Goal: Task Accomplishment & Management: Complete application form

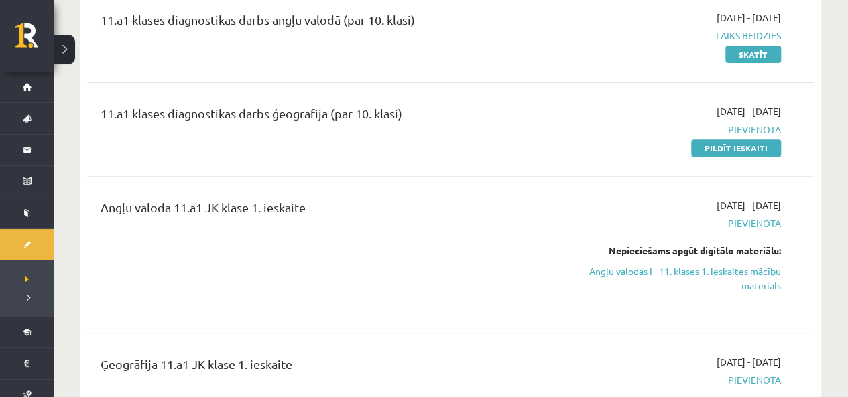
scroll to position [201, 0]
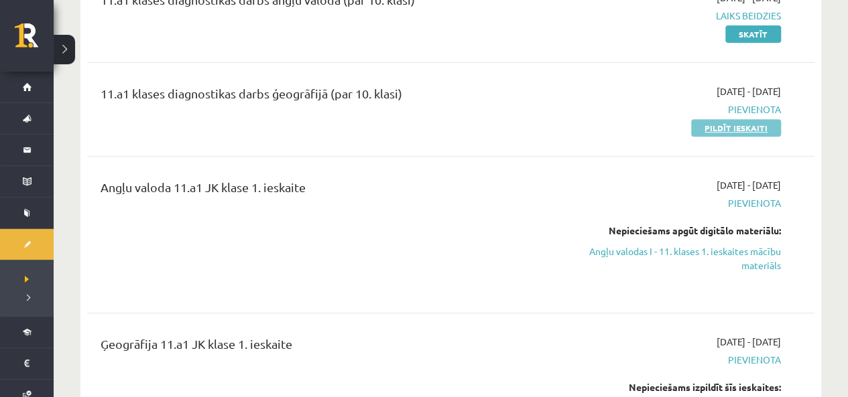
click at [715, 133] on link "Pildīt ieskaiti" at bounding box center [736, 127] width 90 height 17
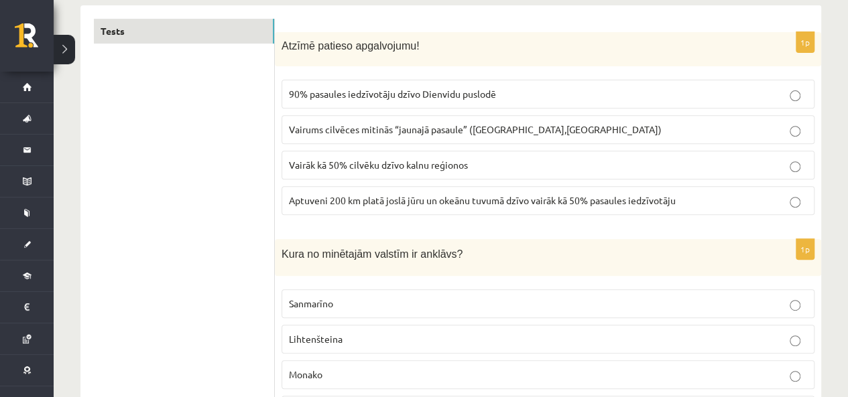
scroll to position [201, 0]
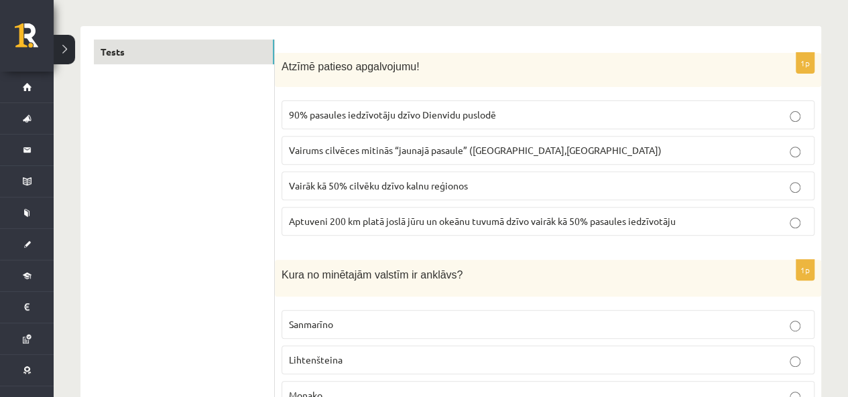
click at [421, 225] on p "Aptuveni 200 km platā joslā jūru un okeānu tuvumā dzīvo vairāk kā 50% pasaules …" at bounding box center [548, 221] width 518 height 14
click at [358, 331] on label "Sanmarīno" at bounding box center [548, 324] width 533 height 29
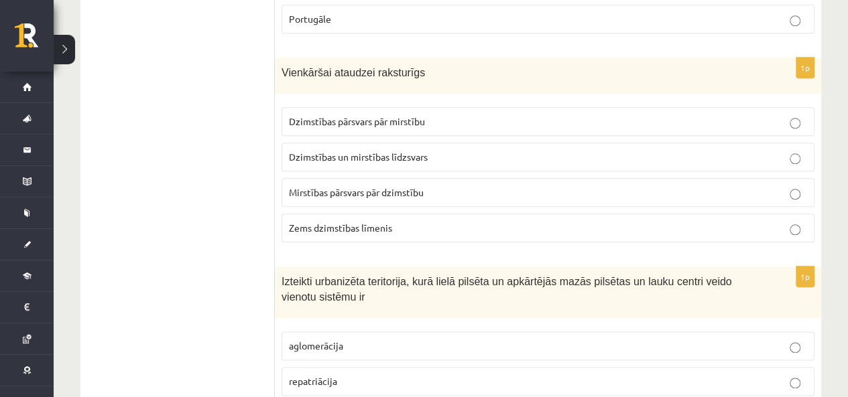
scroll to position [670, 0]
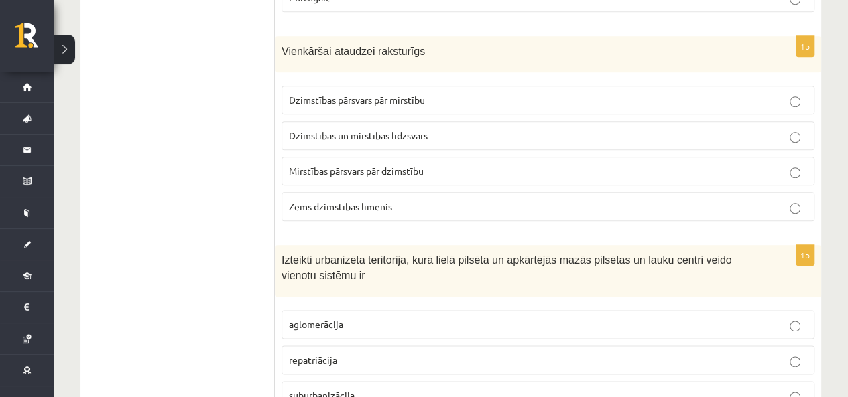
click at [391, 103] on label "Dzimstības pārsvars pār mirstību" at bounding box center [548, 100] width 533 height 29
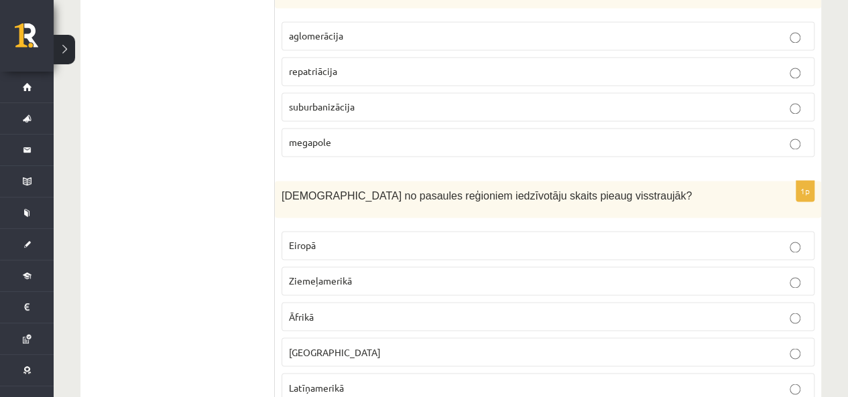
scroll to position [938, 0]
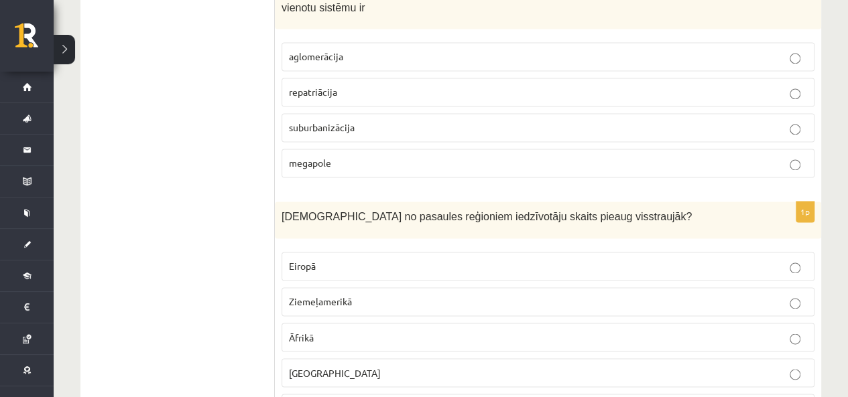
click at [341, 68] on fieldset "aglomerācija repatriācija suburbanizācija megapole" at bounding box center [548, 109] width 533 height 146
click at [349, 66] on fieldset "aglomerācija repatriācija suburbanizācija megapole" at bounding box center [548, 109] width 533 height 146
click at [358, 64] on label "aglomerācija" at bounding box center [548, 56] width 533 height 29
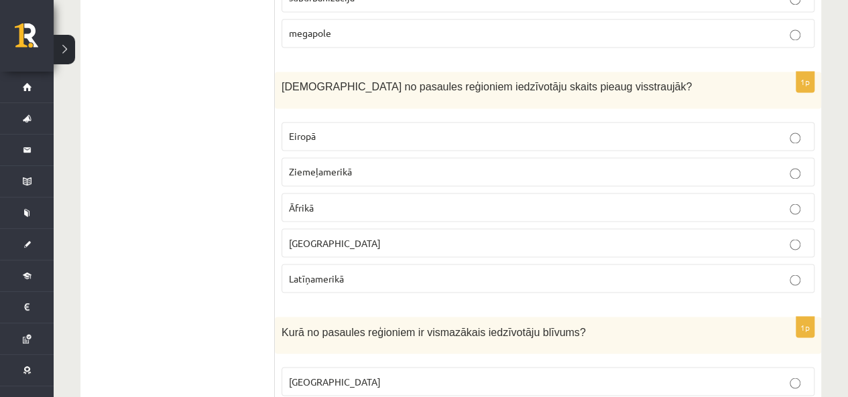
scroll to position [1139, 0]
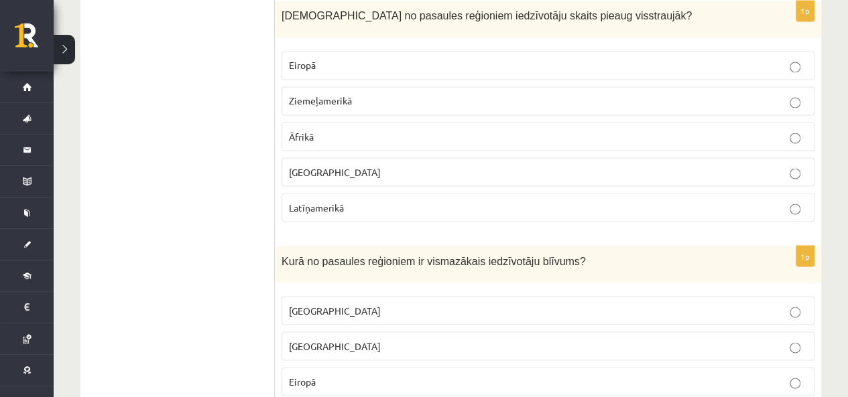
click at [328, 165] on p "Āzijā" at bounding box center [548, 172] width 518 height 14
click at [335, 58] on p "Eiropā" at bounding box center [548, 65] width 518 height 14
click at [322, 165] on p "Āzijā" at bounding box center [548, 172] width 518 height 14
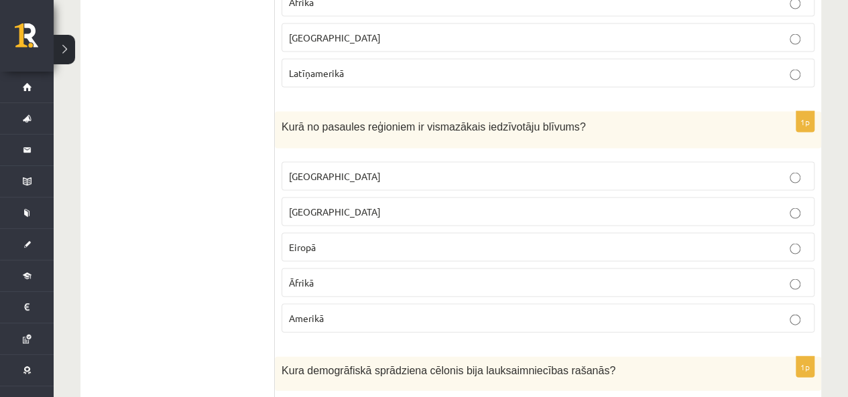
scroll to position [1341, 0]
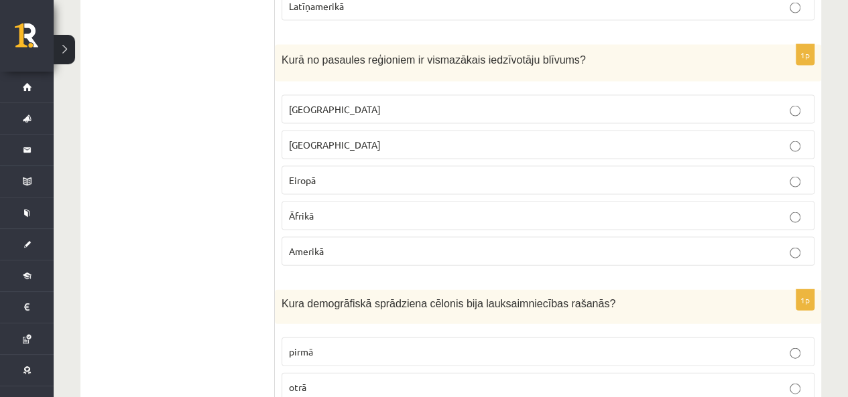
click at [322, 103] on span "Austrālijā" at bounding box center [335, 109] width 92 height 12
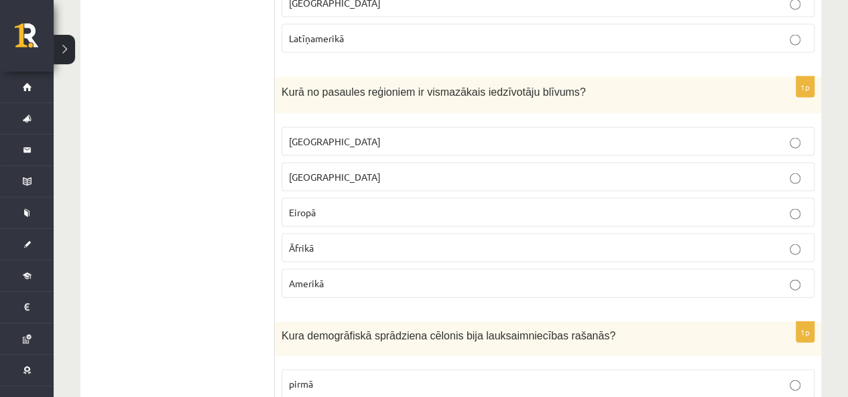
scroll to position [1475, 0]
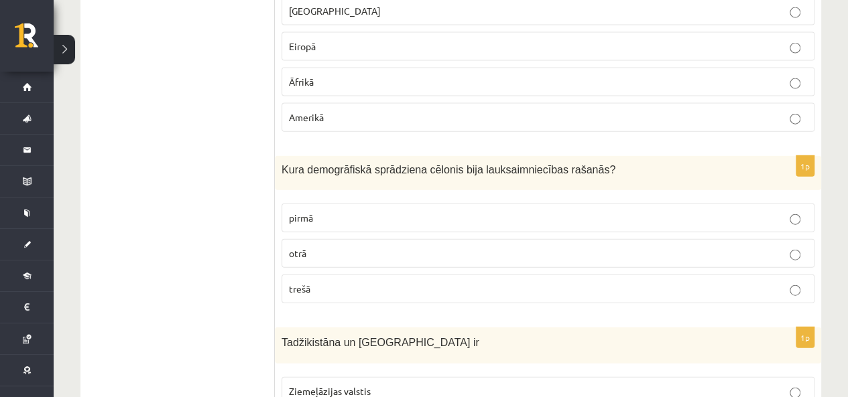
click at [341, 211] on p "pirmā" at bounding box center [548, 218] width 518 height 14
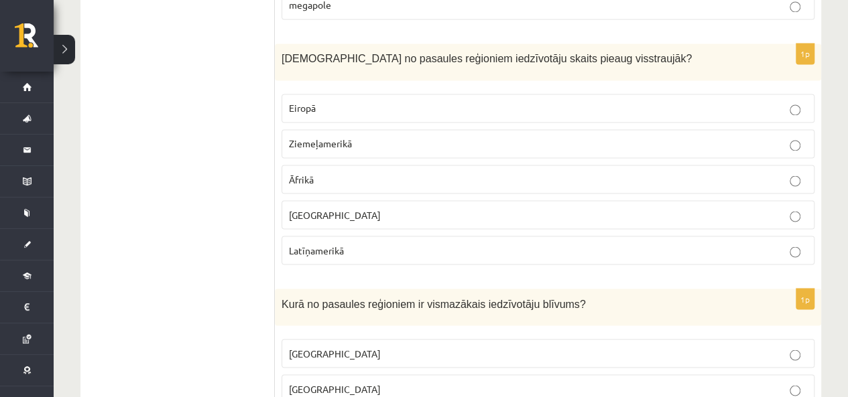
scroll to position [1080, 0]
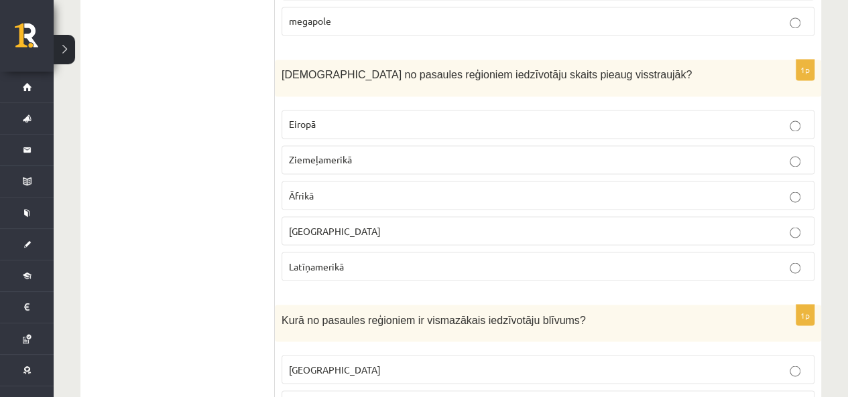
drag, startPoint x: 854, startPoint y: 86, endPoint x: 847, endPoint y: 42, distance: 44.7
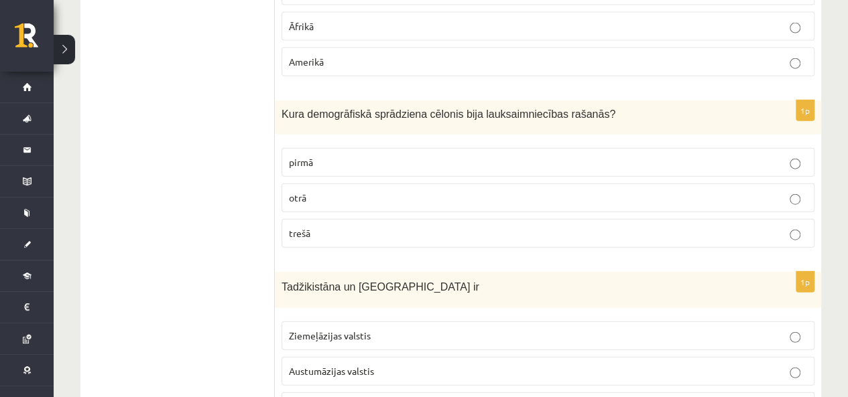
scroll to position [1607, 0]
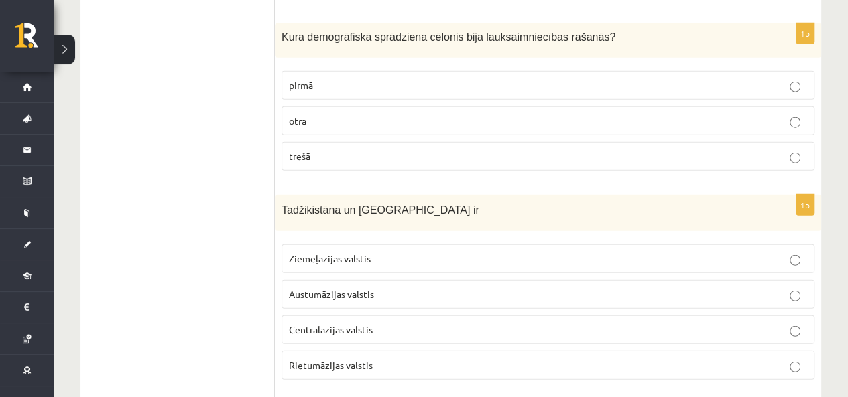
click at [422, 252] on p "Ziemeļāzijas valstis" at bounding box center [548, 259] width 518 height 14
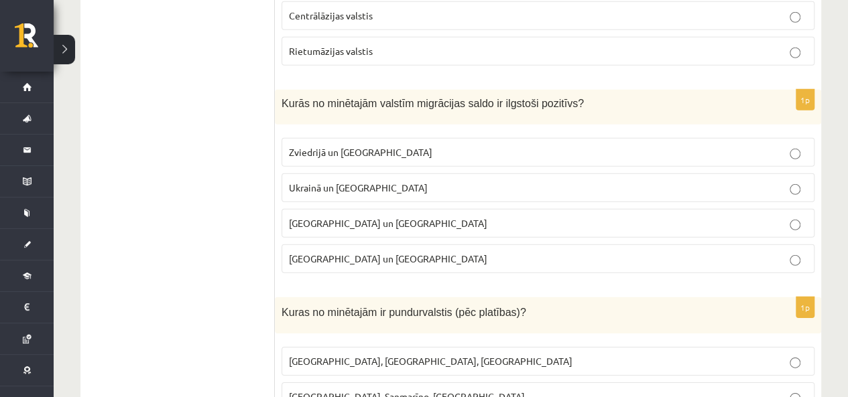
scroll to position [1942, 0]
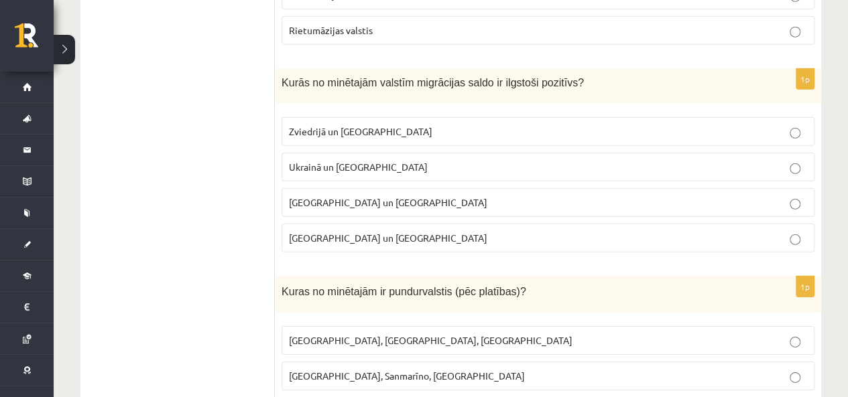
click at [420, 231] on p "Ķīnā un Indijā" at bounding box center [548, 238] width 518 height 14
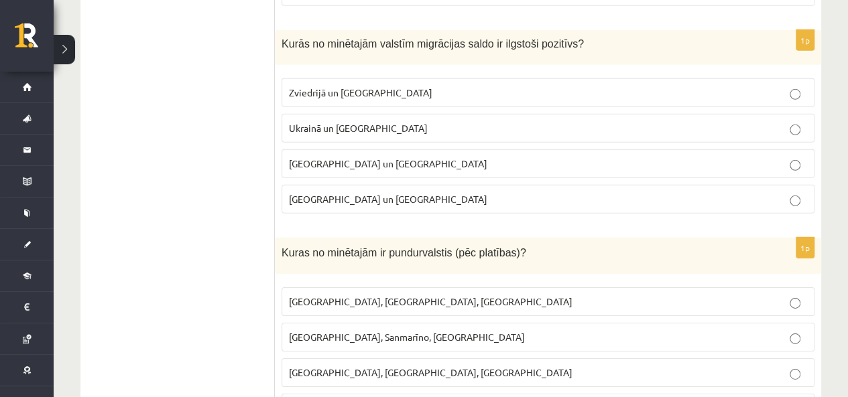
scroll to position [2005, 0]
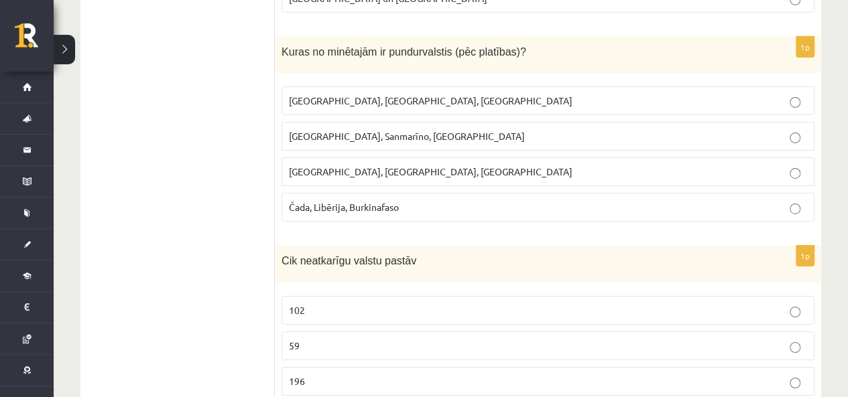
scroll to position [2212, 0]
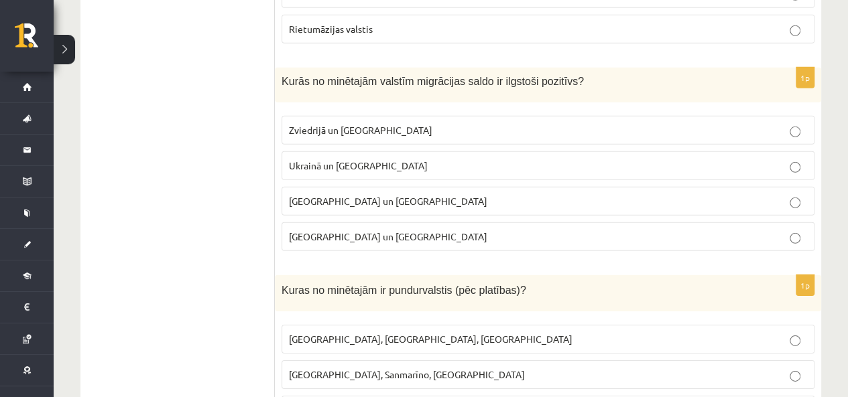
click at [375, 116] on label "Zviedrijā un ASV" at bounding box center [548, 130] width 533 height 29
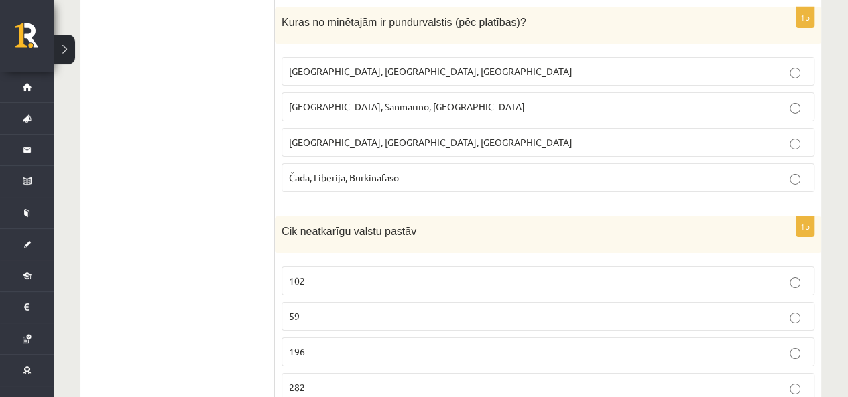
click at [338, 101] on span "Monako, Sanmarīno, Luksemburga" at bounding box center [407, 107] width 236 height 12
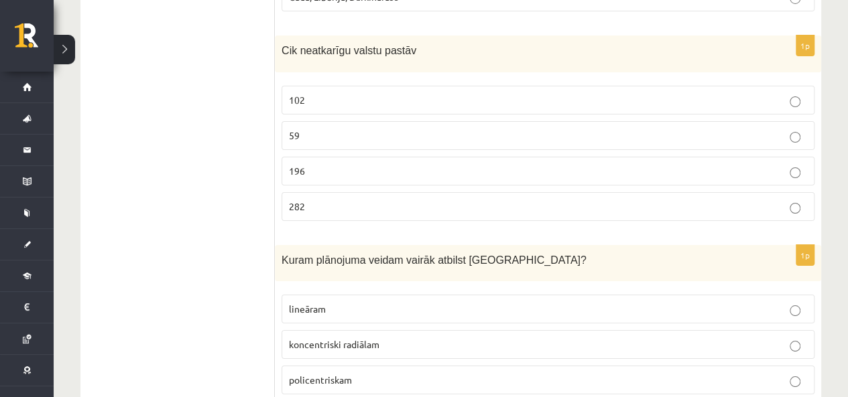
scroll to position [2413, 0]
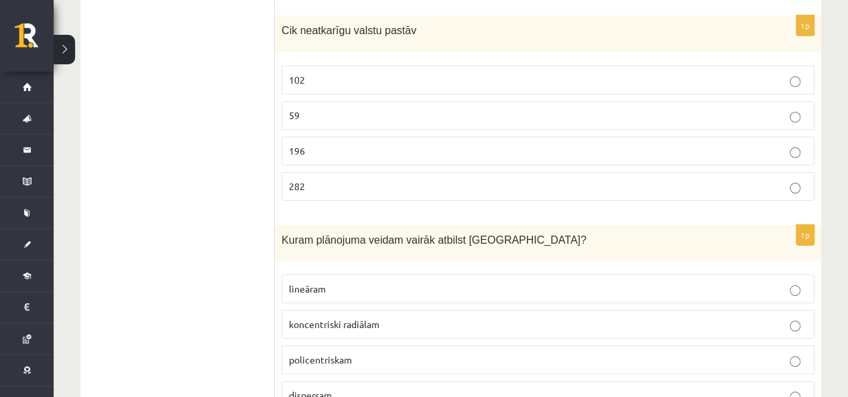
click at [336, 137] on label "196" at bounding box center [548, 151] width 533 height 29
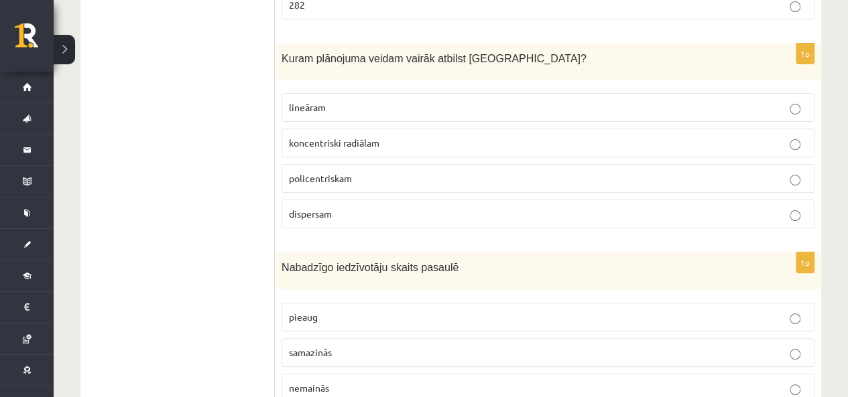
scroll to position [2614, 0]
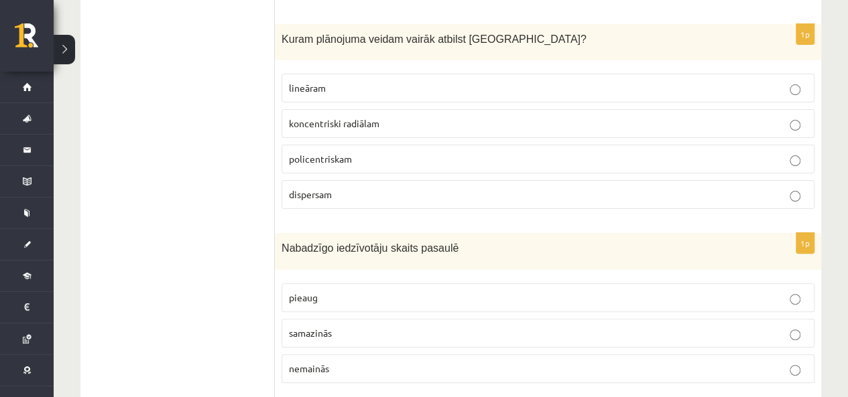
click at [358, 81] on p "lineāram" at bounding box center [548, 88] width 518 height 14
click at [311, 292] on span "pieaug" at bounding box center [303, 298] width 29 height 12
click at [384, 117] on p "koncentriski radiālam" at bounding box center [548, 124] width 518 height 14
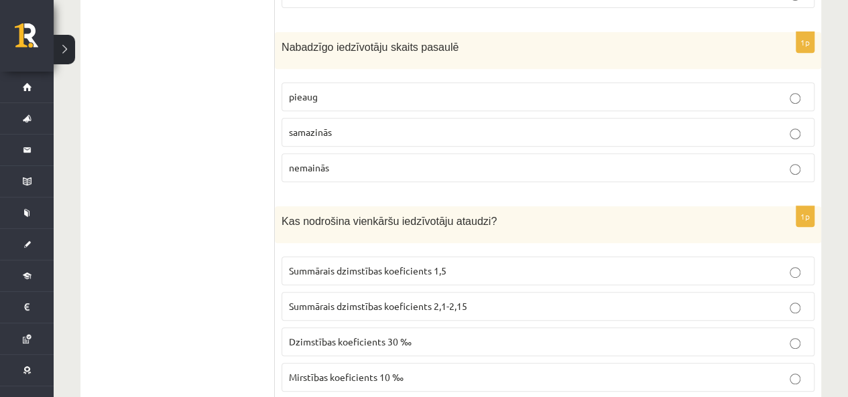
scroll to position [2748, 0]
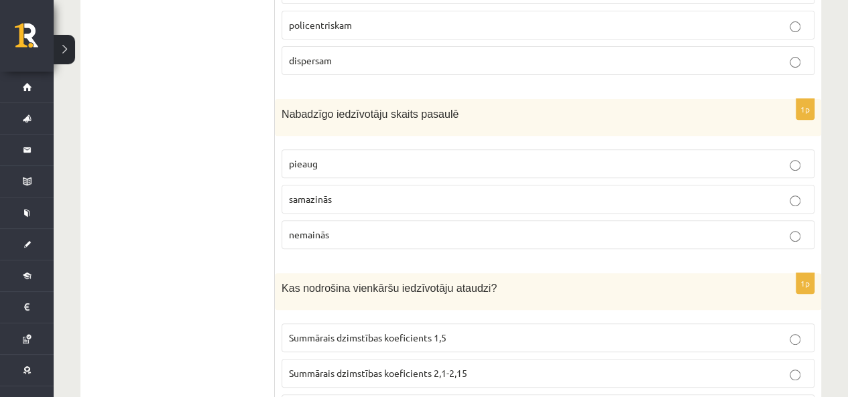
click at [371, 192] on p "samazinās" at bounding box center [548, 199] width 518 height 14
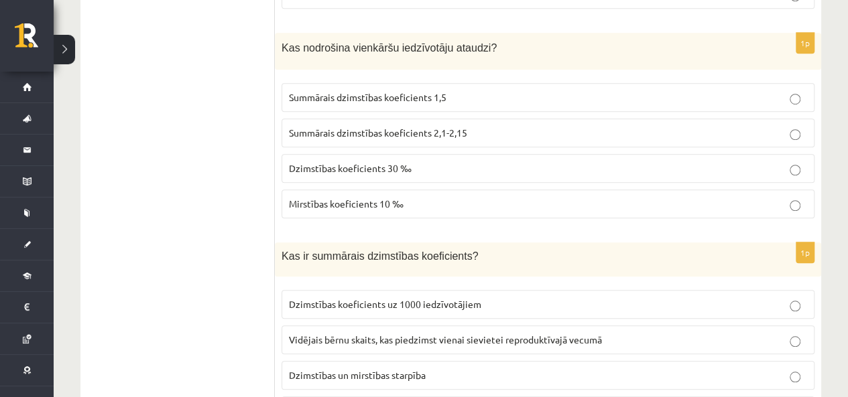
scroll to position [3016, 0]
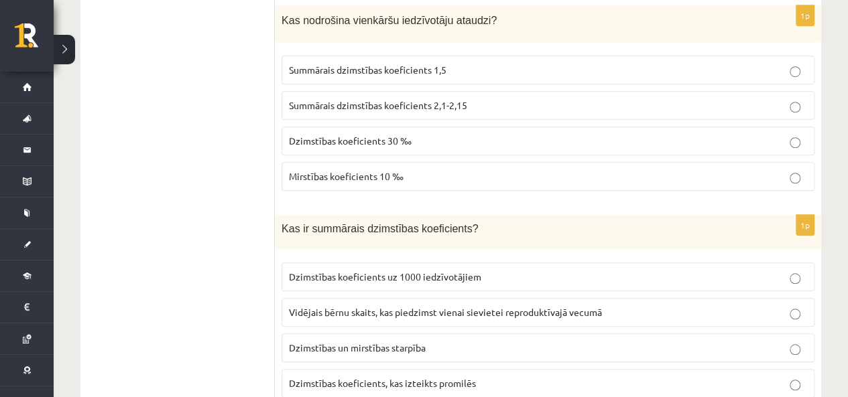
click at [473, 63] on p "Summārais dzimstības koeficients 1,5" at bounding box center [548, 70] width 518 height 14
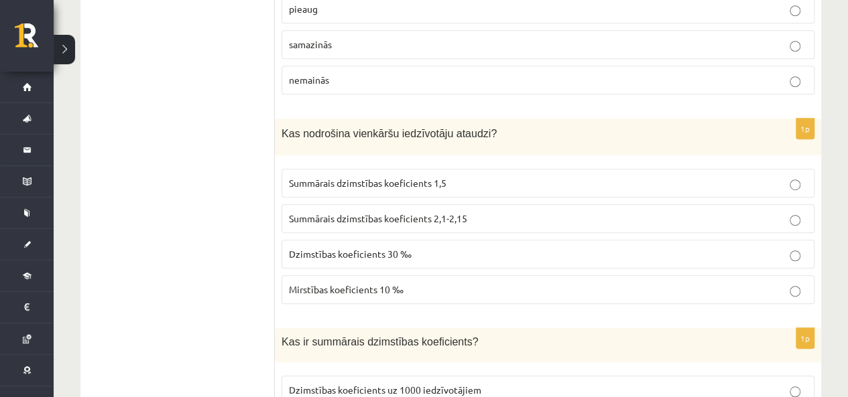
scroll to position [2882, 0]
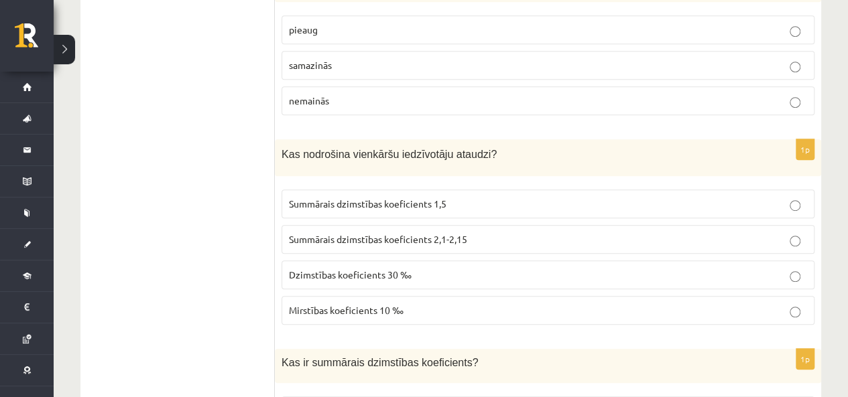
click at [454, 225] on label "Summārais dzimstības koeficients 2,1-2,15" at bounding box center [548, 239] width 533 height 29
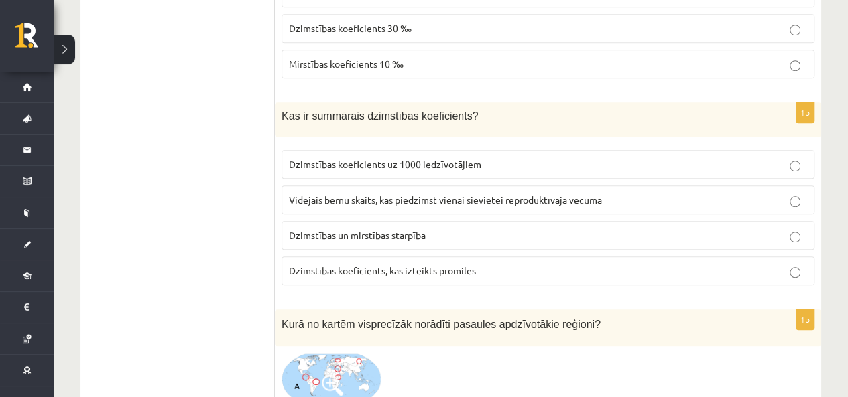
scroll to position [3150, 0]
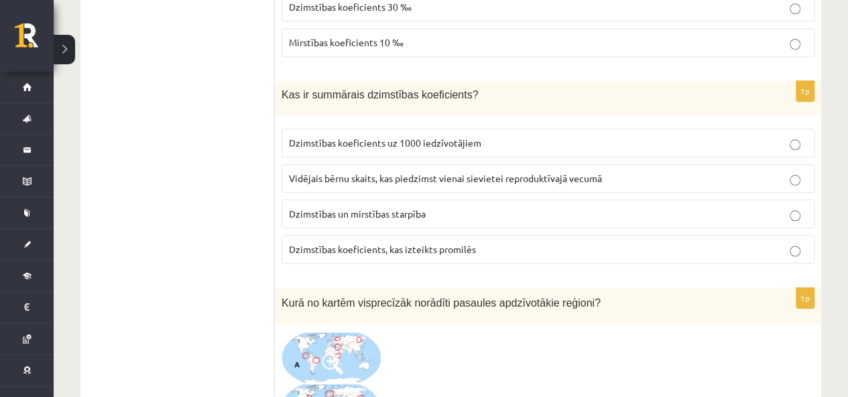
click at [343, 208] on span "Dzimstības un mirstības starpība" at bounding box center [357, 214] width 137 height 12
click at [404, 164] on label "Vidējais bērnu skaits, kas piedzimst vienai sievietei reproduktīvajā vecumā" at bounding box center [548, 178] width 533 height 29
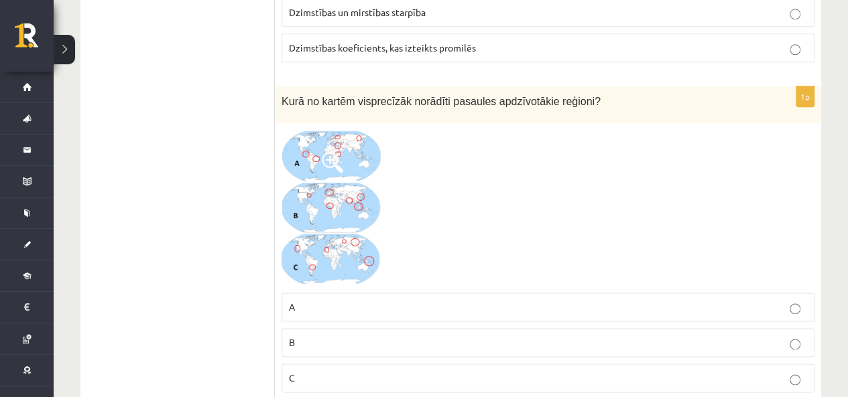
scroll to position [3418, 0]
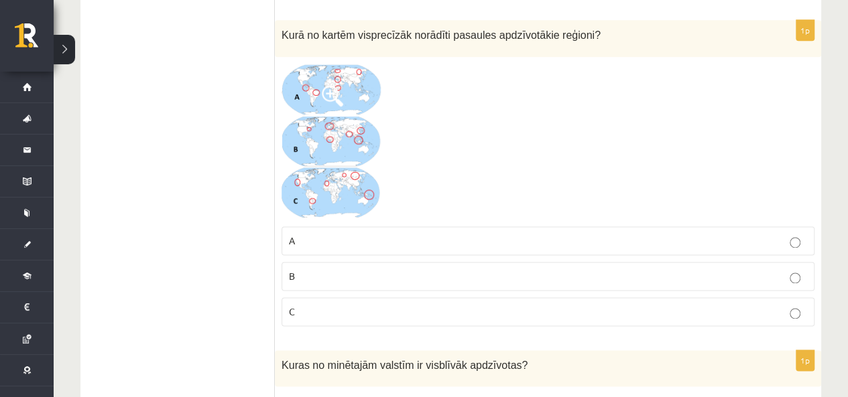
click at [324, 85] on span at bounding box center [332, 95] width 21 height 21
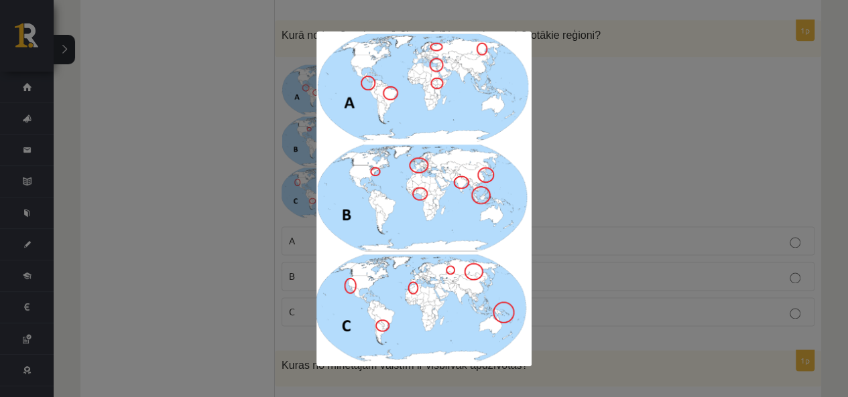
click at [576, 68] on div at bounding box center [424, 198] width 848 height 397
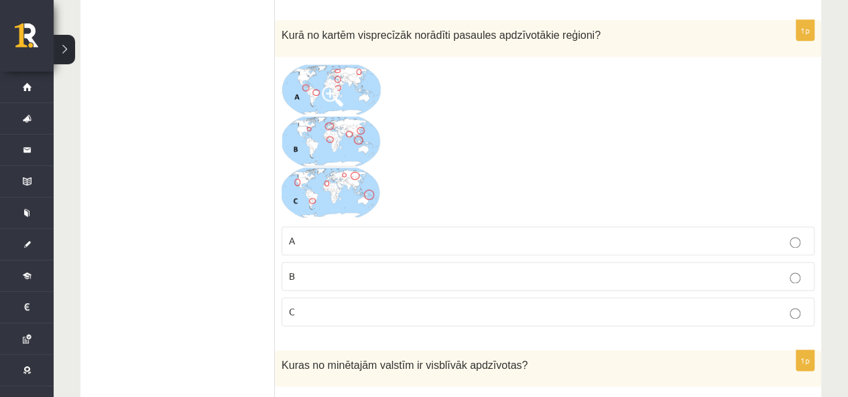
click at [310, 100] on img at bounding box center [332, 142] width 101 height 156
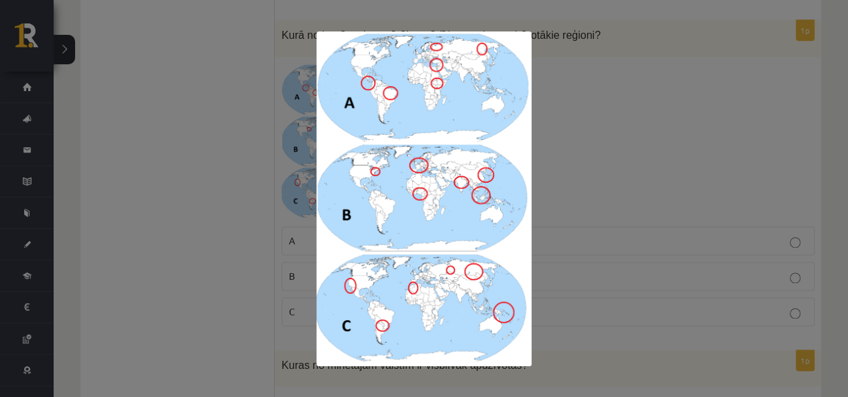
click at [589, 145] on div at bounding box center [424, 198] width 848 height 397
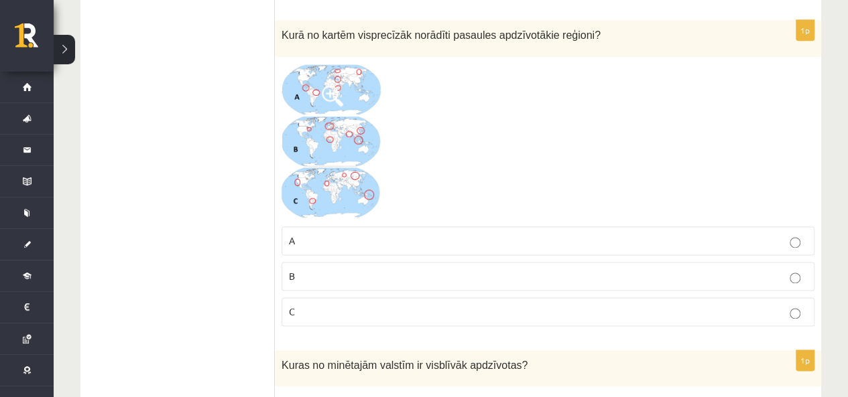
click at [468, 269] on p "B" at bounding box center [548, 276] width 518 height 14
click at [357, 117] on img at bounding box center [332, 142] width 101 height 156
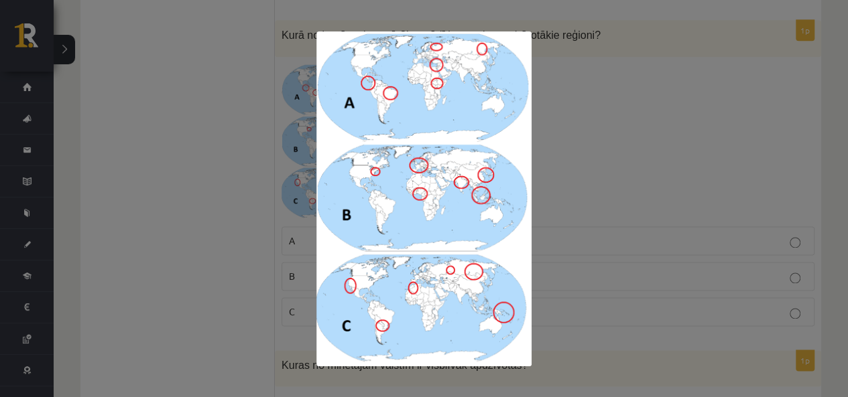
scroll to position [3422, 0]
click at [587, 159] on div at bounding box center [424, 198] width 848 height 397
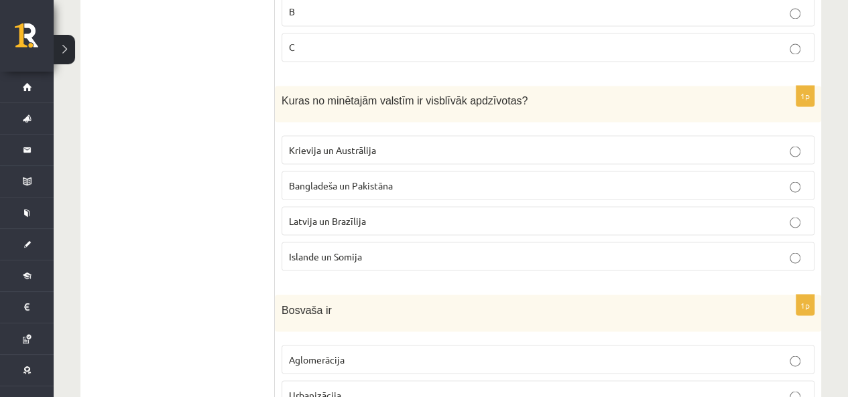
scroll to position [3690, 0]
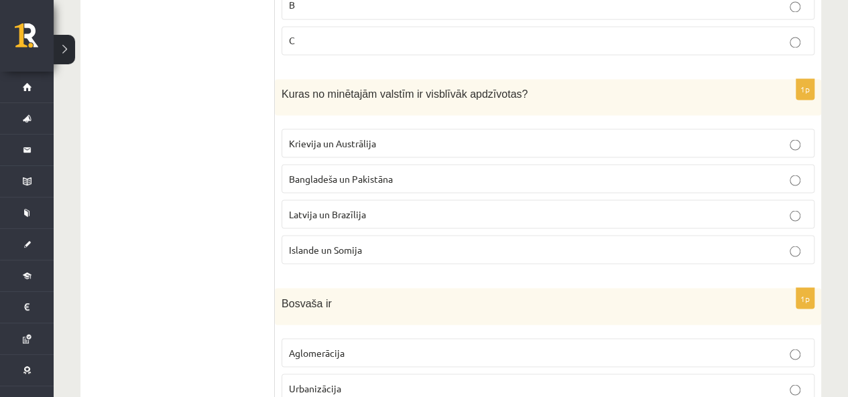
click at [372, 129] on label "Krievija un Austrālija" at bounding box center [548, 143] width 533 height 29
click at [316, 172] on span "Bangladeša un Pakistāna" at bounding box center [341, 178] width 104 height 12
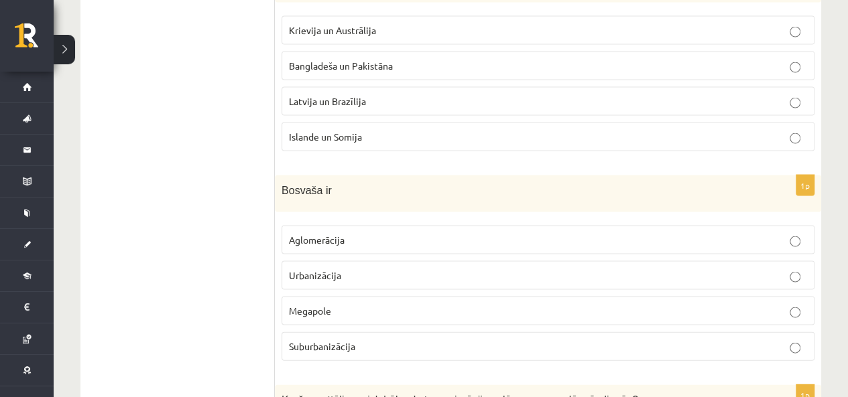
scroll to position [3824, 0]
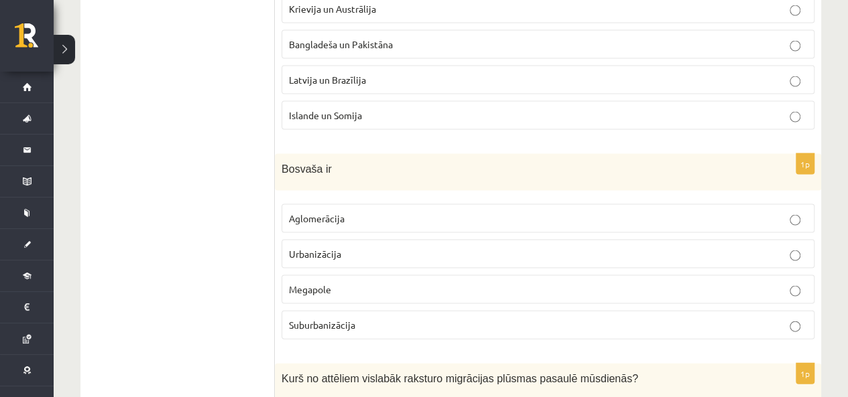
click at [314, 284] on span "Megapole" at bounding box center [310, 290] width 42 height 12
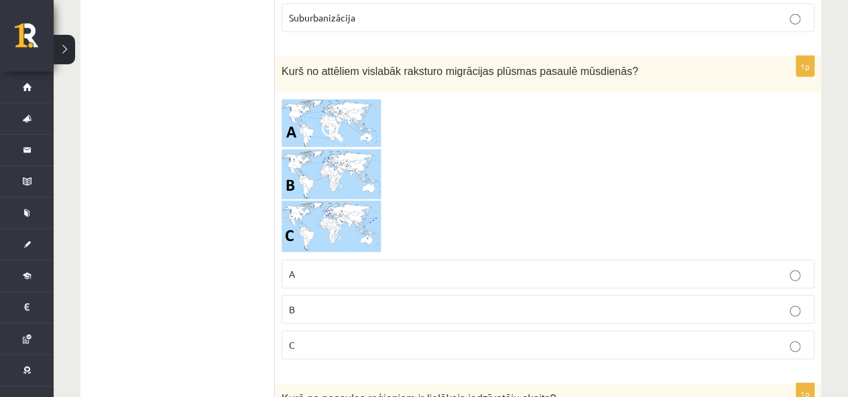
scroll to position [4159, 0]
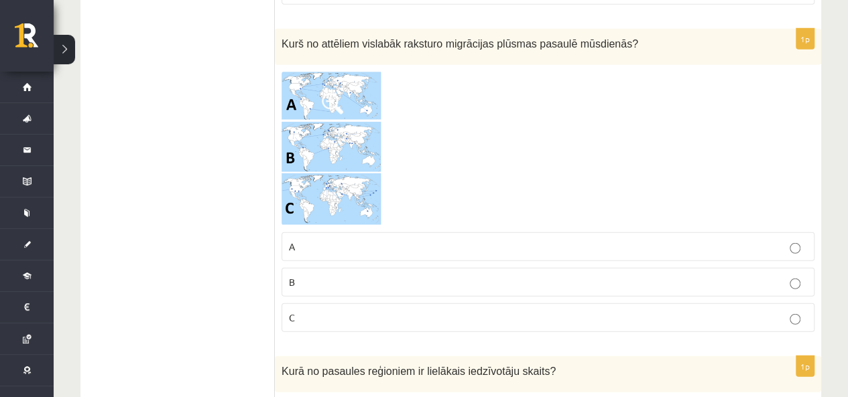
click at [302, 75] on img at bounding box center [332, 149] width 101 height 154
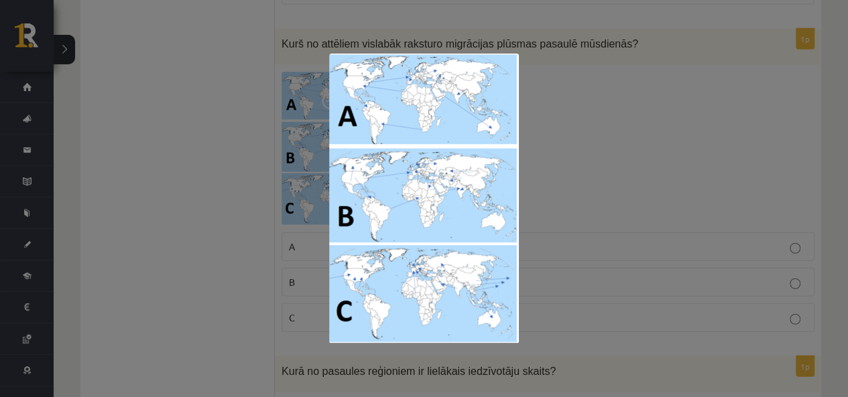
click at [452, 269] on img at bounding box center [424, 199] width 190 height 290
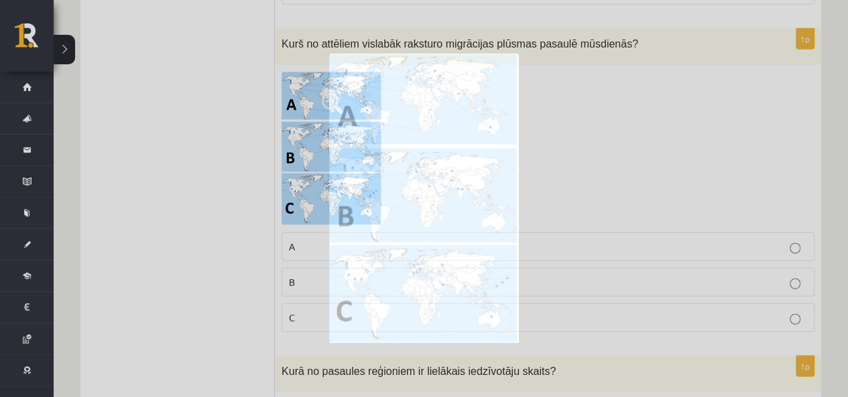
click at [452, 269] on img at bounding box center [424, 199] width 190 height 290
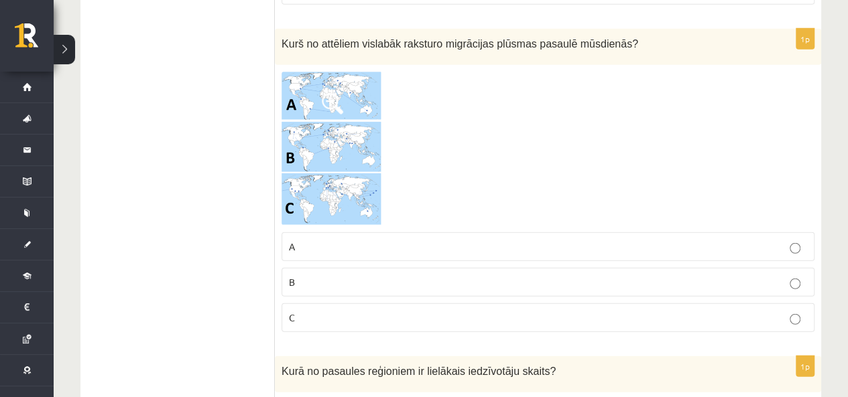
click at [330, 149] on img at bounding box center [332, 149] width 101 height 154
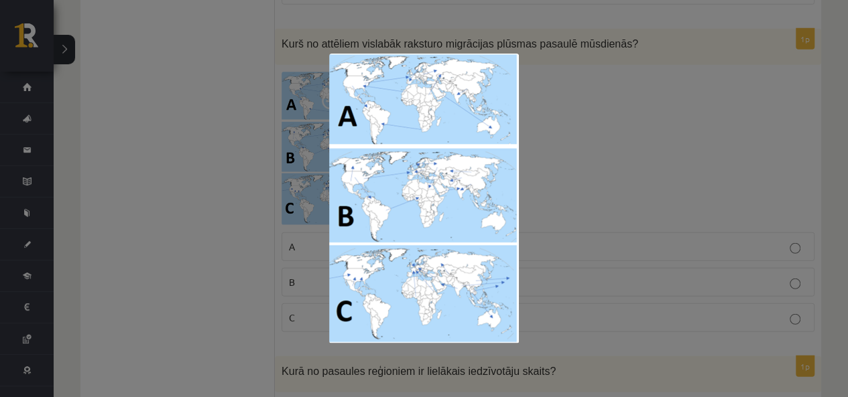
click at [641, 203] on div at bounding box center [424, 198] width 848 height 397
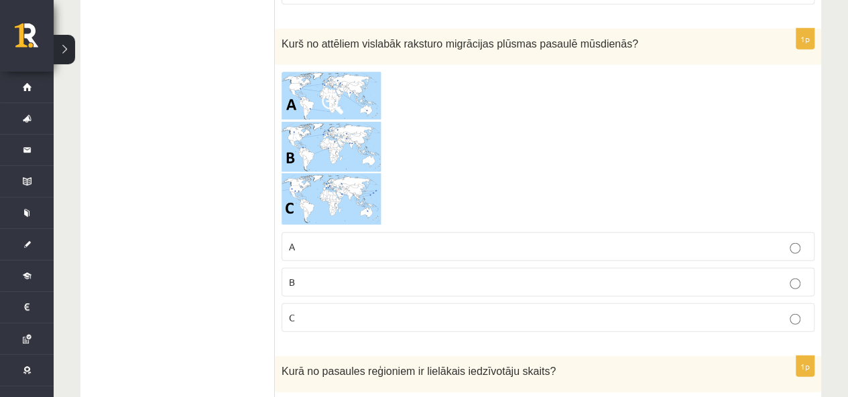
click at [410, 311] on p "C" at bounding box center [548, 318] width 518 height 14
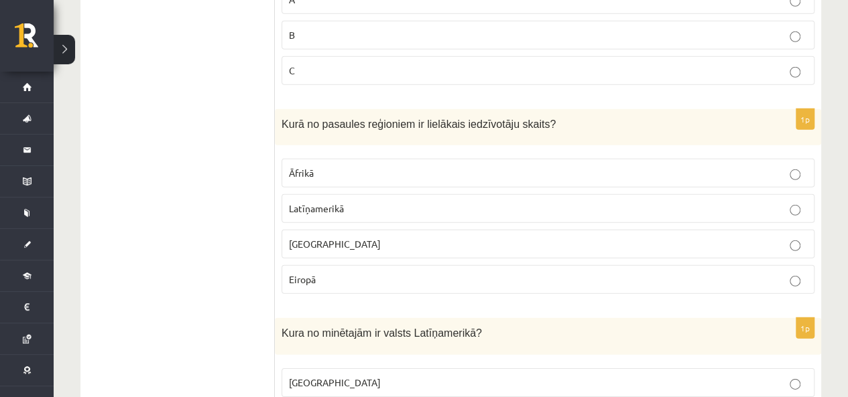
scroll to position [4427, 0]
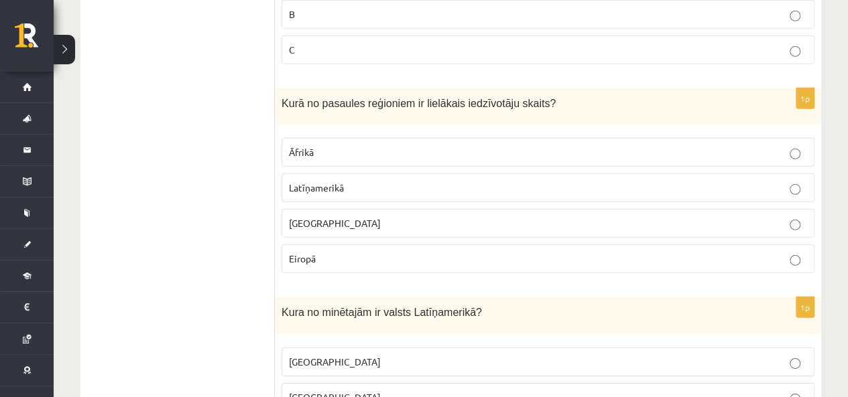
click at [347, 209] on label "Āzijā" at bounding box center [548, 223] width 533 height 29
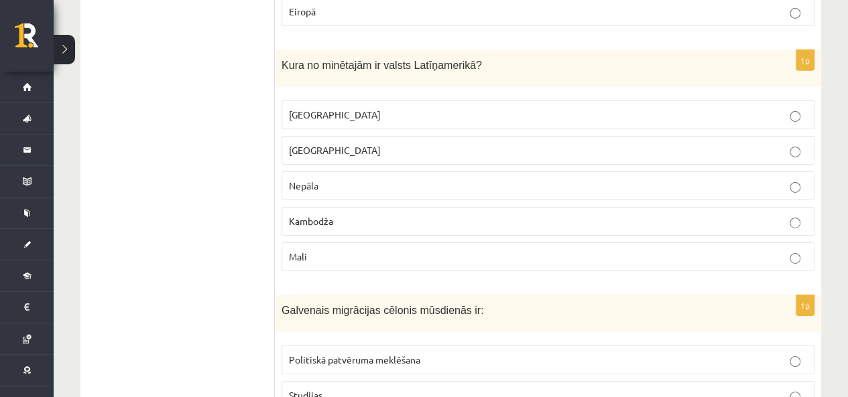
scroll to position [4695, 0]
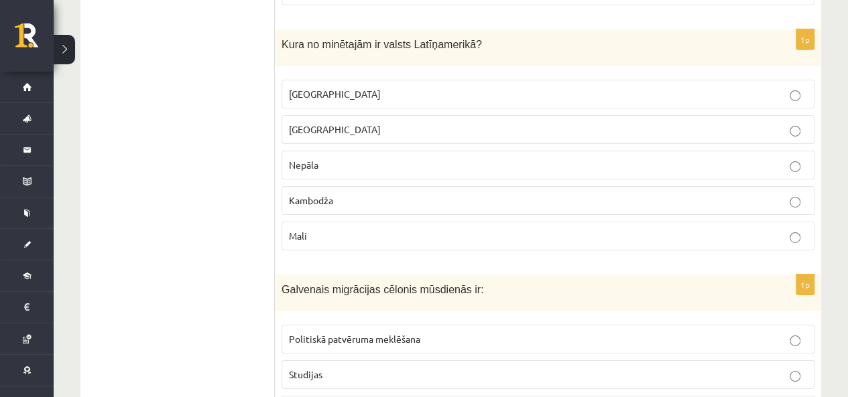
click at [302, 115] on label "ASV" at bounding box center [548, 129] width 533 height 29
click at [357, 73] on fieldset "Meksika ASV Nepāla Kambodža Mali" at bounding box center [548, 164] width 533 height 182
click at [357, 87] on p "Meksika" at bounding box center [548, 94] width 518 height 14
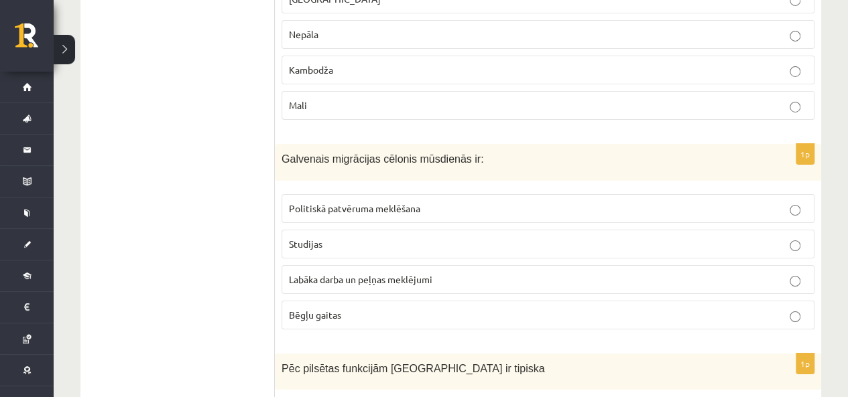
scroll to position [4829, 0]
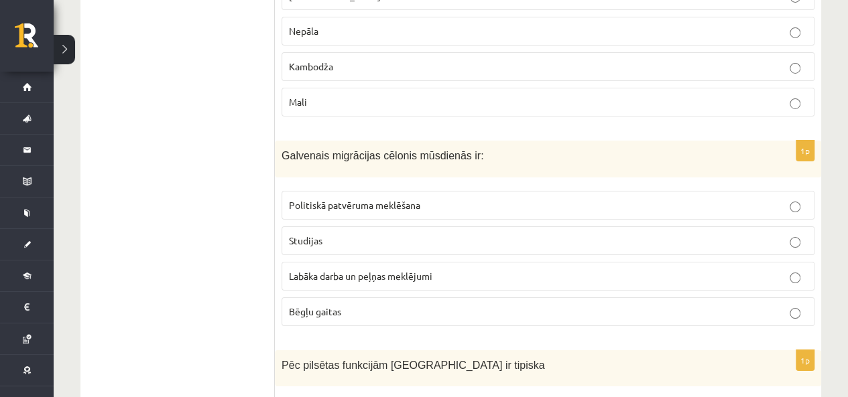
click at [481, 262] on label "Labāka darba un peļņas meklējumi" at bounding box center [548, 276] width 533 height 29
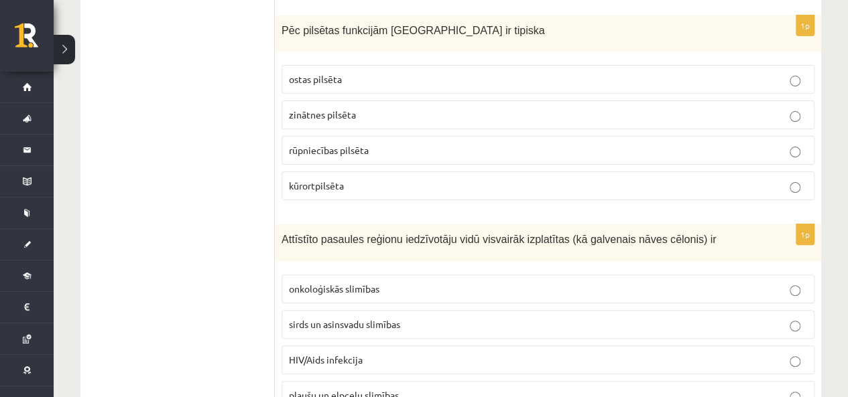
scroll to position [5098, 0]
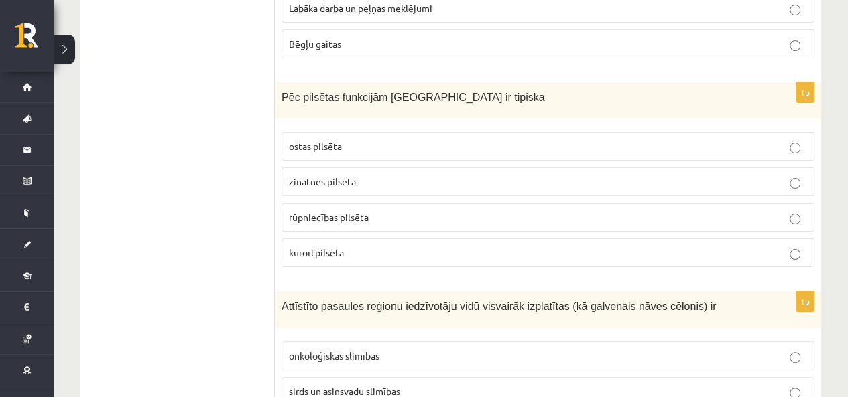
click at [347, 227] on div "1p Pēc pilsētas funkcijām Jūrmala ir tipiska ostas pilsēta zinātnes pilsēta rūp…" at bounding box center [548, 180] width 546 height 196
click at [353, 246] on p "kūrortpilsēta" at bounding box center [548, 253] width 518 height 14
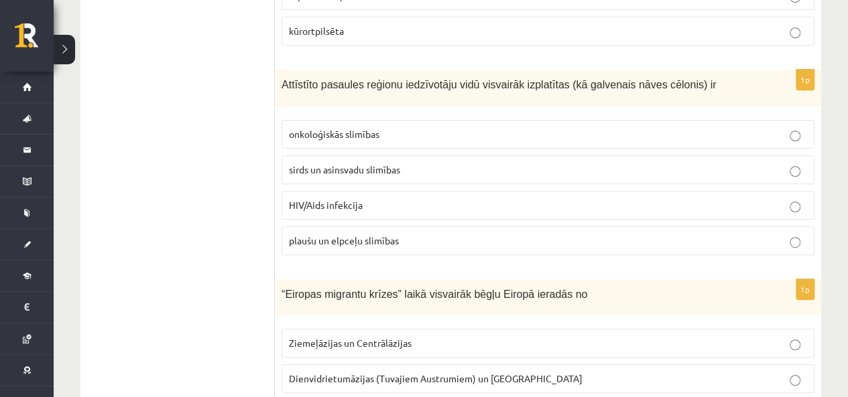
scroll to position [5299, 0]
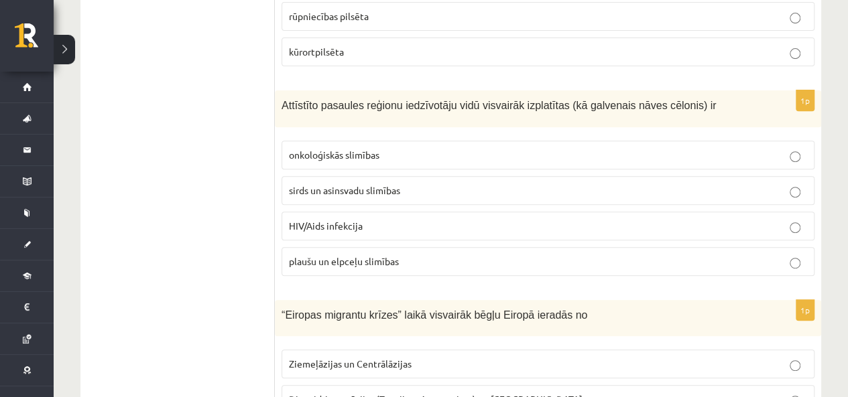
click at [416, 184] on p "sirds un asinsvadu slimības" at bounding box center [548, 191] width 518 height 14
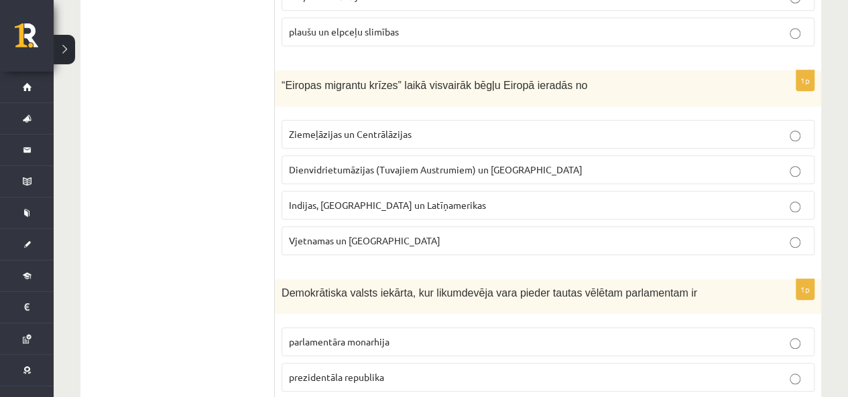
scroll to position [5500, 0]
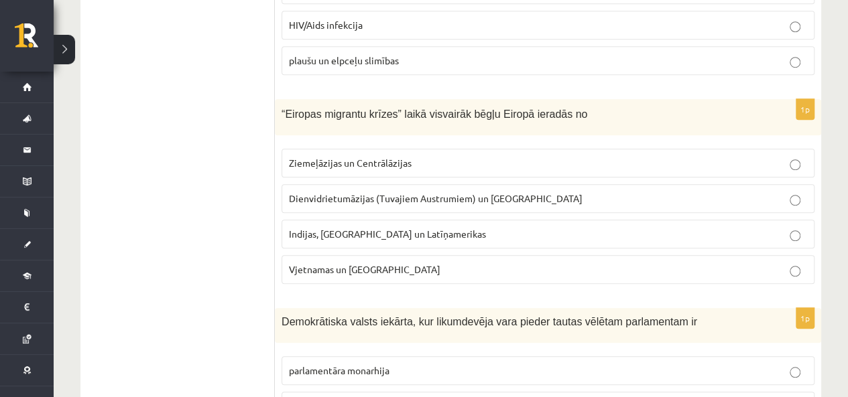
click at [406, 220] on label "Indijas, Pakistānas un Latīņamerikas" at bounding box center [548, 234] width 533 height 29
click at [492, 184] on label "Dienvidrietumāzijas (Tuvajiem Austrumiem) un Āfrikas" at bounding box center [548, 198] width 533 height 29
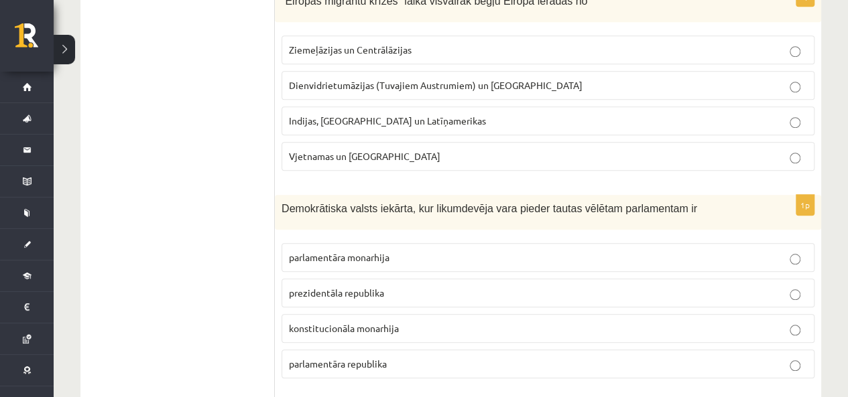
scroll to position [5634, 0]
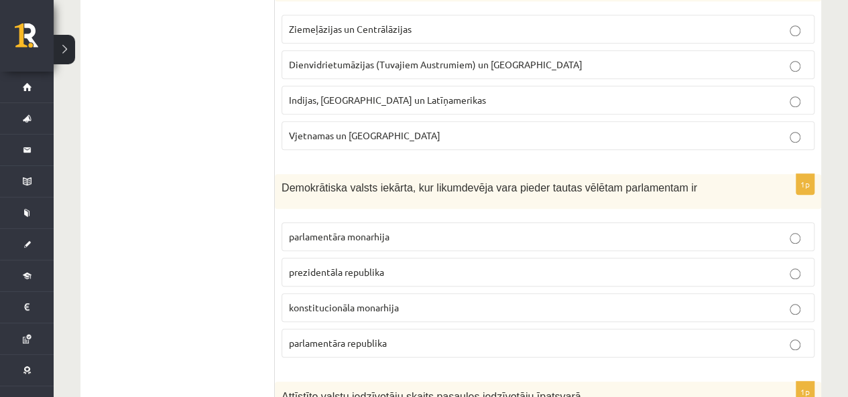
click at [447, 230] on p "parlamentāra monarhija" at bounding box center [548, 237] width 518 height 14
click at [401, 258] on label "prezidentāla republika" at bounding box center [548, 272] width 533 height 29
click at [397, 336] on p "parlamentāra republika" at bounding box center [548, 343] width 518 height 14
click at [371, 337] on span "parlamentāra republika" at bounding box center [338, 343] width 98 height 12
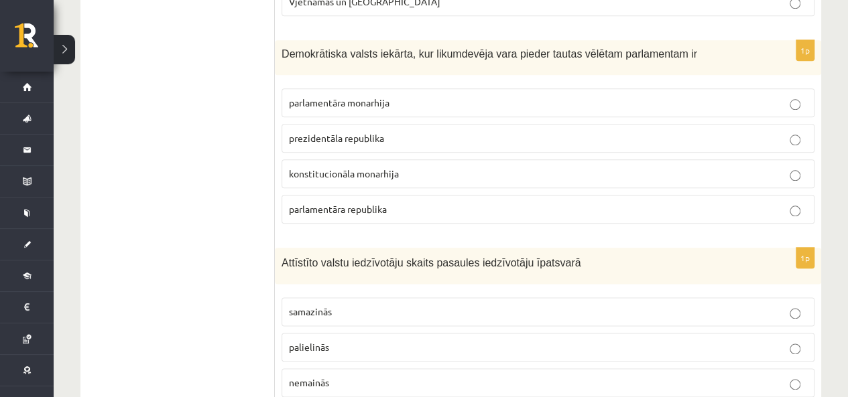
scroll to position [5835, 0]
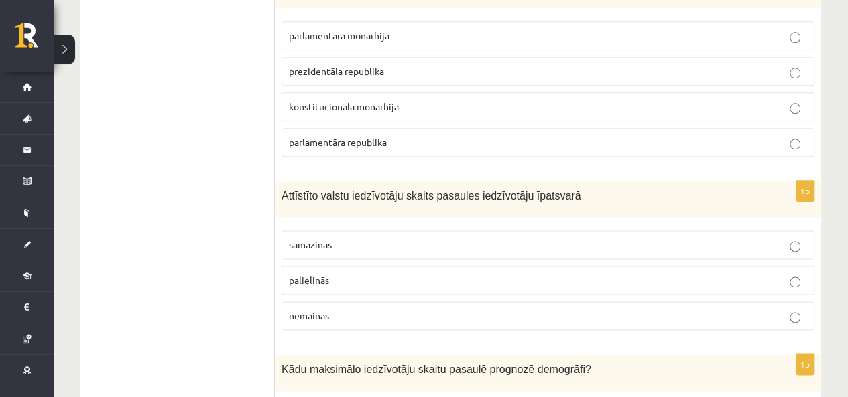
click at [334, 273] on p "palielinās" at bounding box center [548, 280] width 518 height 14
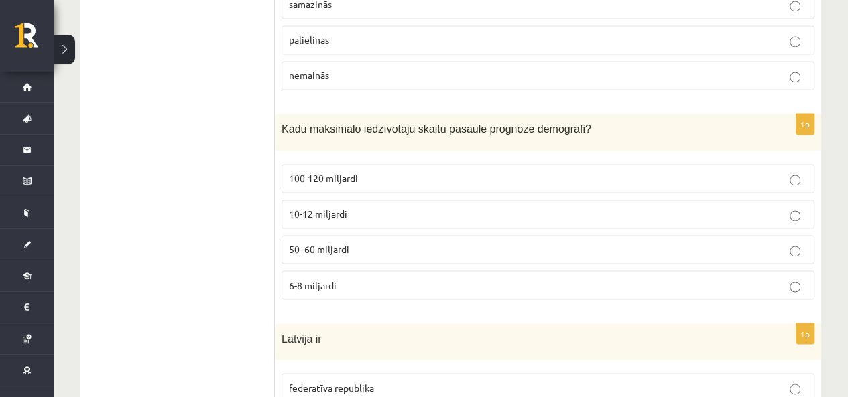
scroll to position [6103, 0]
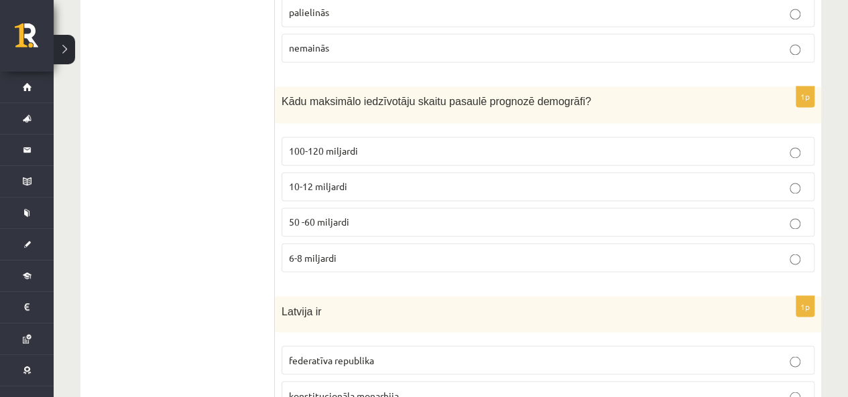
click at [322, 180] on span "10-12 miljardi" at bounding box center [318, 186] width 58 height 12
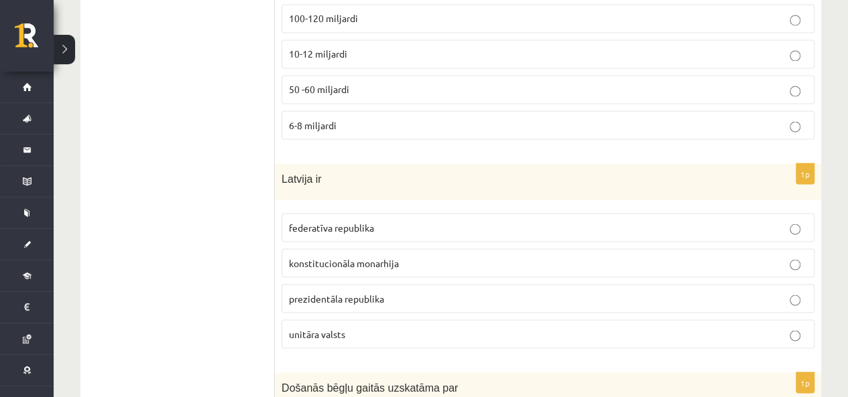
scroll to position [6304, 0]
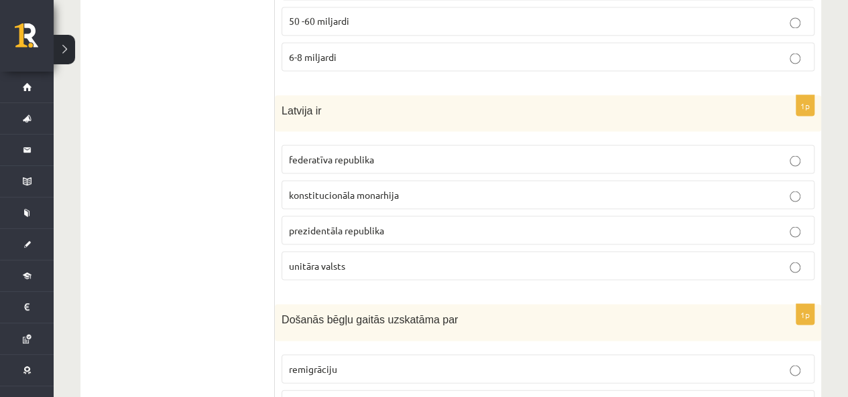
click at [286, 216] on label "prezidentāla republika" at bounding box center [548, 230] width 533 height 29
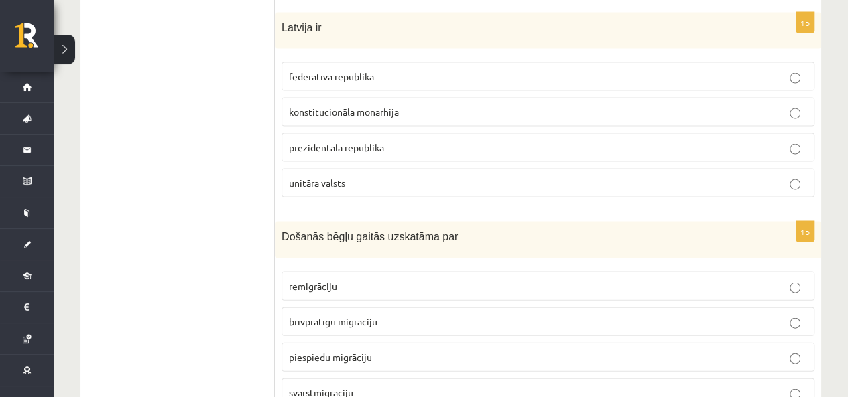
scroll to position [6390, 0]
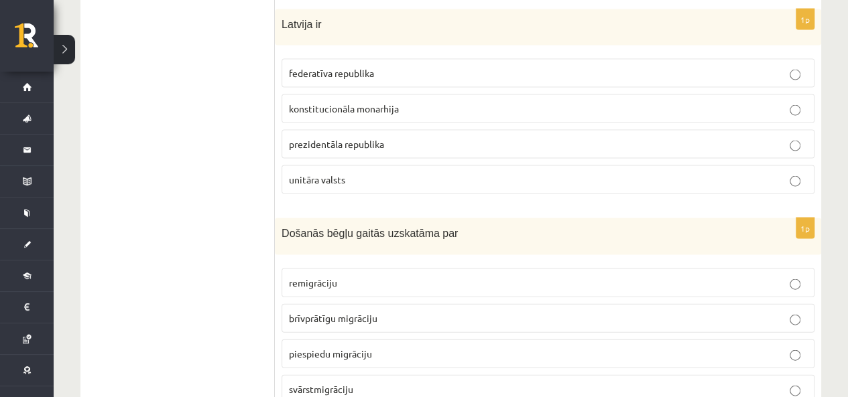
click at [373, 312] on p "brīvprātīgu migrāciju" at bounding box center [548, 319] width 518 height 14
click at [286, 340] on label "piespiedu migrāciju" at bounding box center [548, 354] width 533 height 29
click at [304, 304] on label "brīvprātīgu migrāciju" at bounding box center [548, 318] width 533 height 29
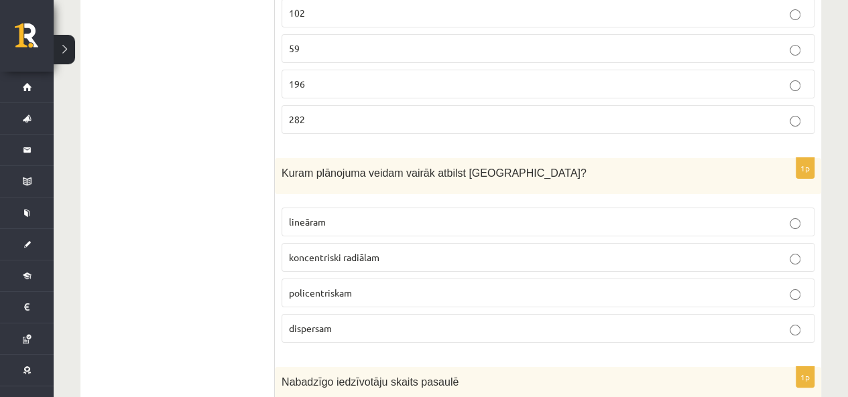
scroll to position [2547, 0]
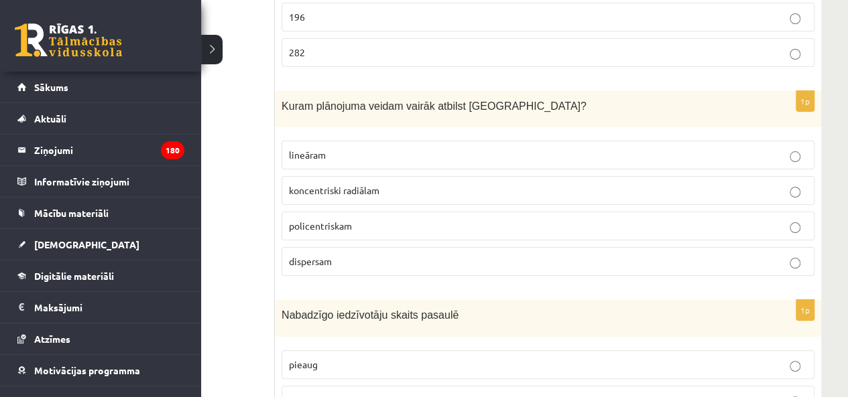
click at [31, 41] on link at bounding box center [68, 40] width 107 height 34
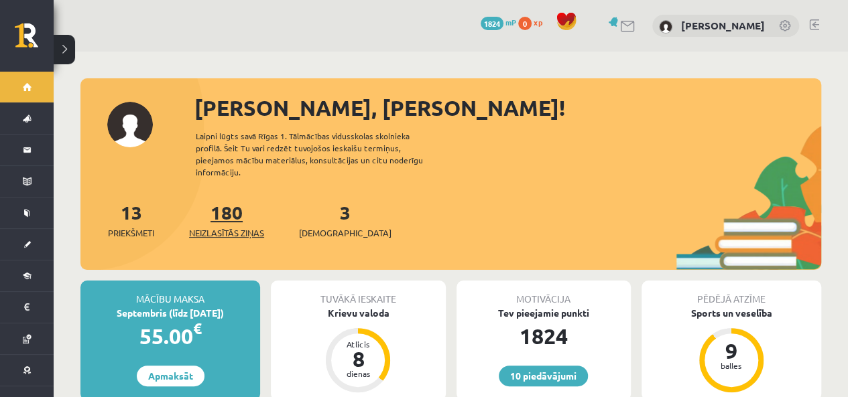
click at [233, 227] on span "Neizlasītās ziņas" at bounding box center [226, 233] width 75 height 13
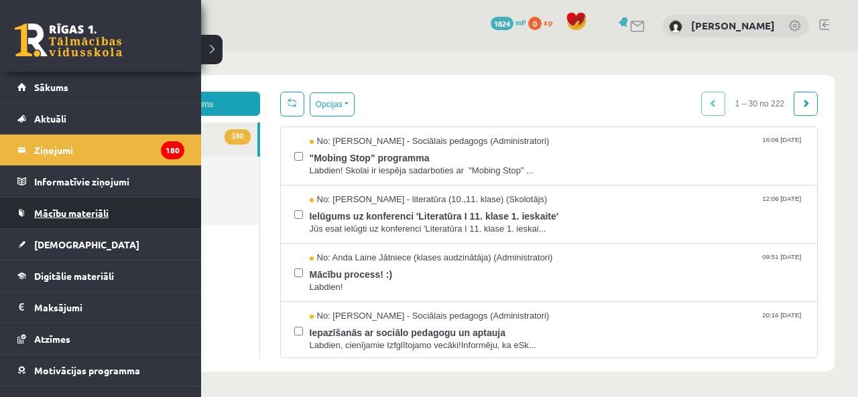
click at [71, 215] on span "Mācību materiāli" at bounding box center [71, 213] width 74 height 12
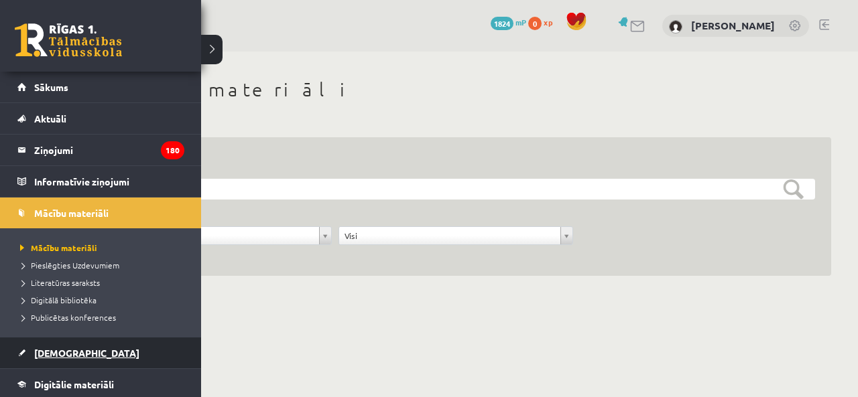
click at [68, 359] on link "[DEMOGRAPHIC_DATA]" at bounding box center [100, 353] width 167 height 31
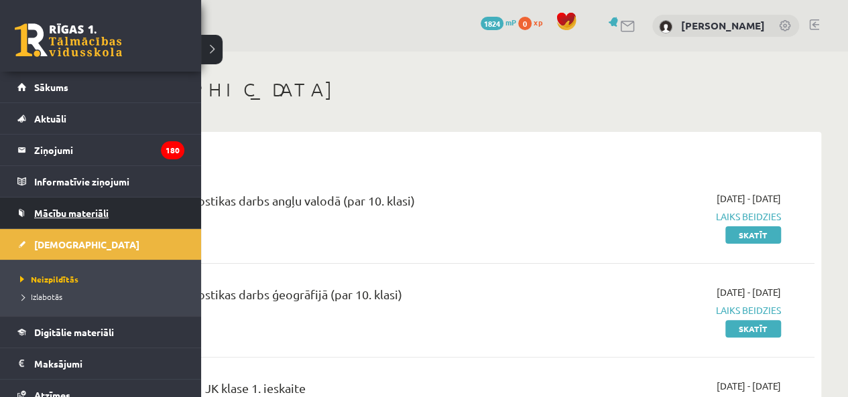
click at [70, 212] on span "Mācību materiāli" at bounding box center [71, 213] width 74 height 12
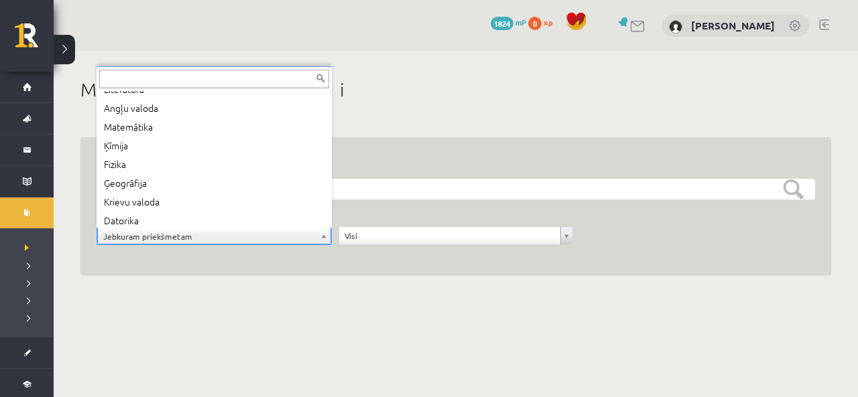
scroll to position [129, 0]
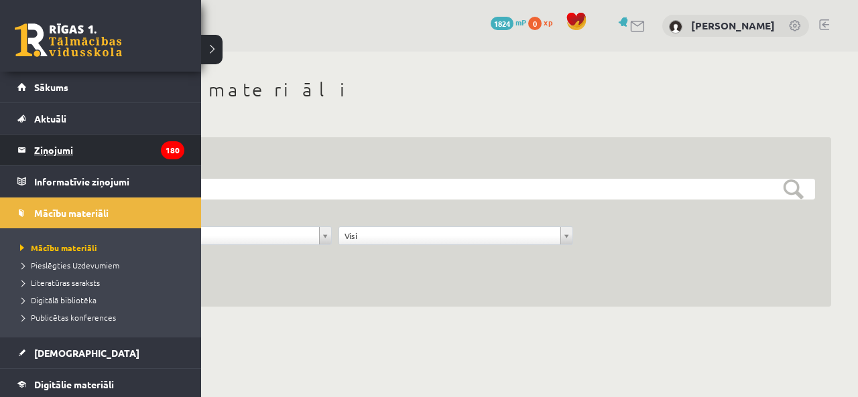
click at [57, 153] on legend "Ziņojumi 180" at bounding box center [109, 150] width 150 height 31
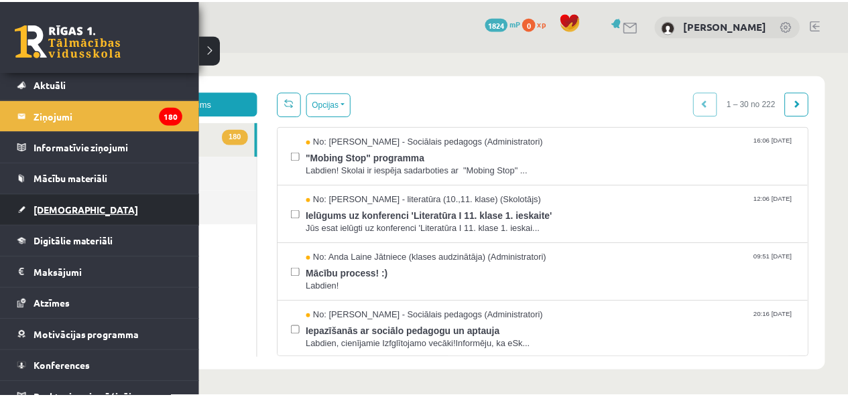
scroll to position [48, 0]
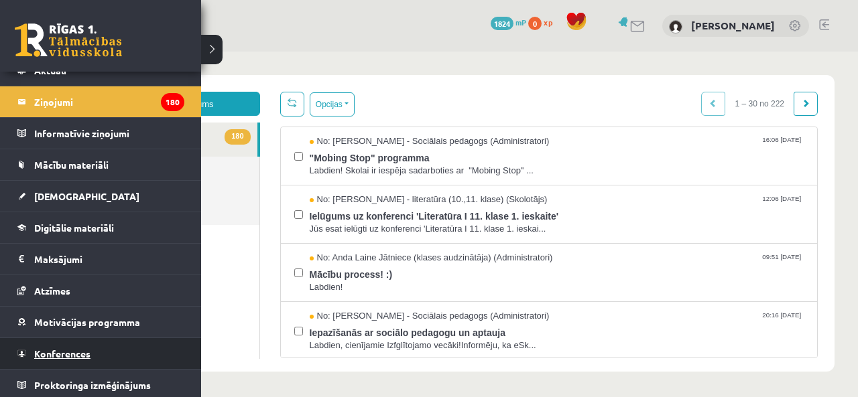
click at [52, 348] on span "Konferences" at bounding box center [62, 354] width 56 height 12
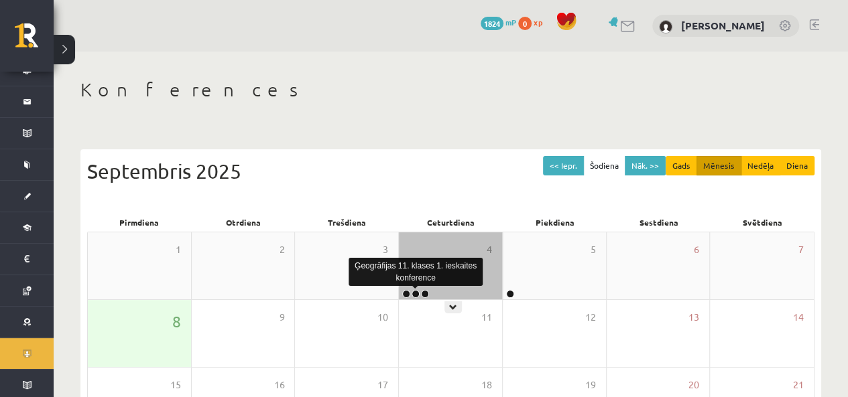
click at [414, 295] on link at bounding box center [416, 294] width 8 height 8
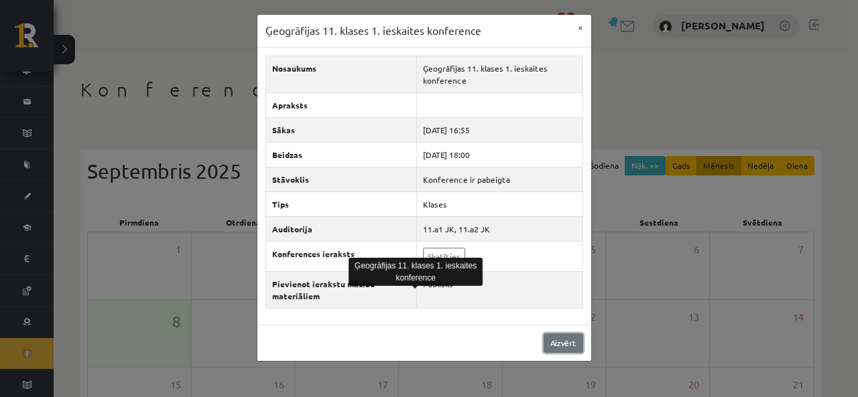
click at [581, 336] on link "Aizvērt" at bounding box center [564, 343] width 40 height 19
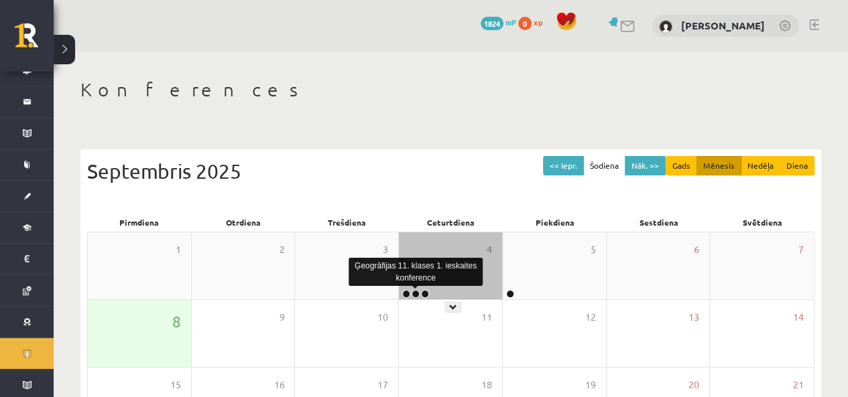
click at [414, 294] on link at bounding box center [416, 294] width 8 height 8
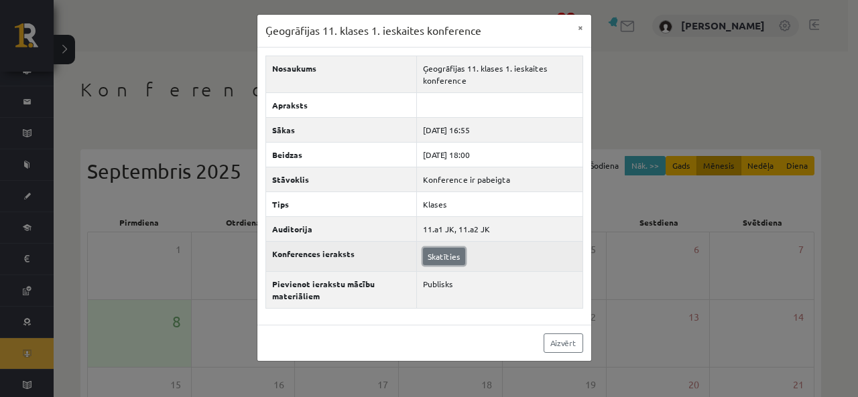
click at [446, 262] on link "Skatīties" at bounding box center [444, 256] width 42 height 17
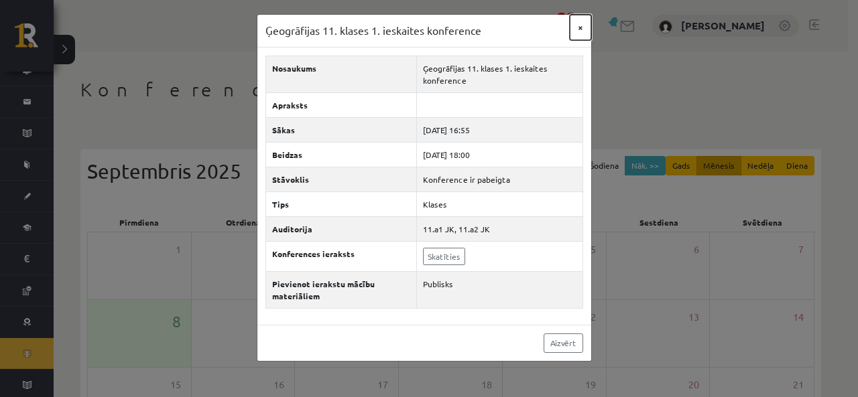
click at [587, 31] on button "×" at bounding box center [580, 27] width 21 height 25
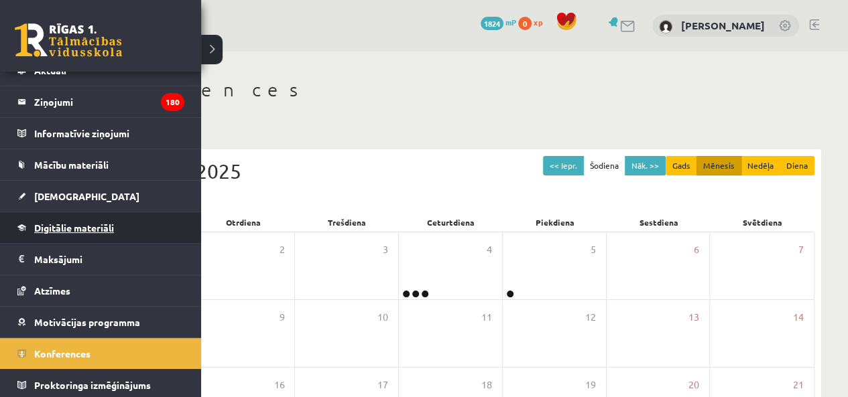
click at [47, 223] on span "Digitālie materiāli" at bounding box center [74, 228] width 80 height 12
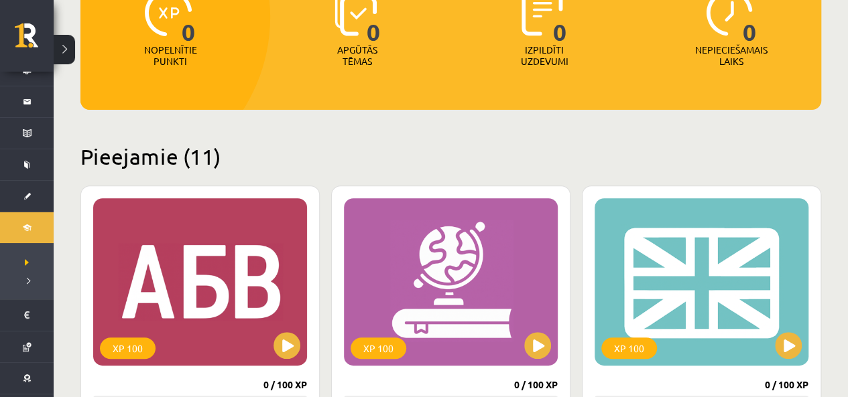
scroll to position [201, 0]
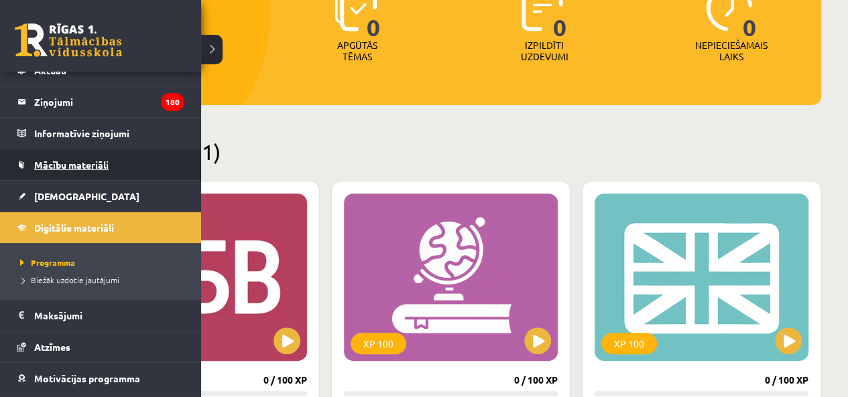
click at [62, 164] on span "Mācību materiāli" at bounding box center [71, 165] width 74 height 12
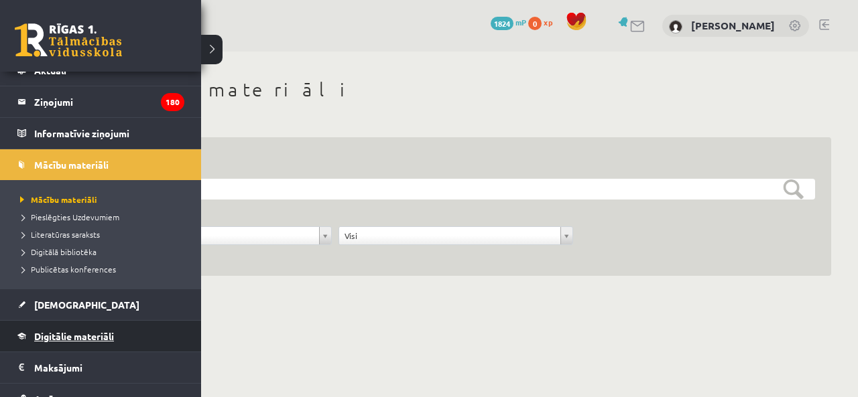
click at [78, 332] on span "Digitālie materiāli" at bounding box center [74, 336] width 80 height 12
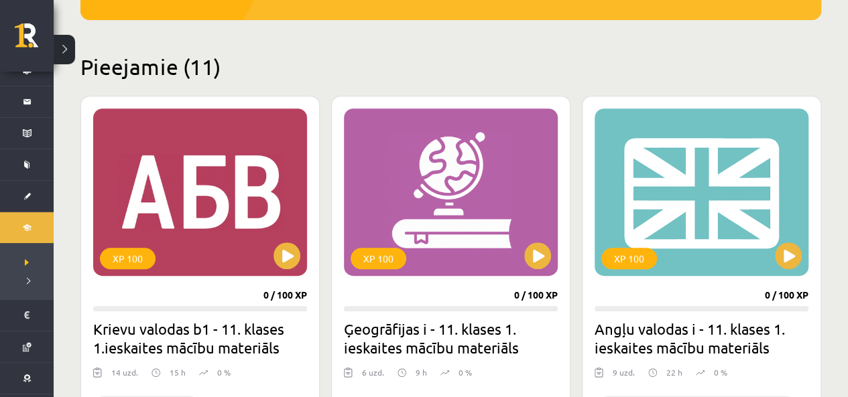
scroll to position [335, 0]
